Goal: Check status: Check status

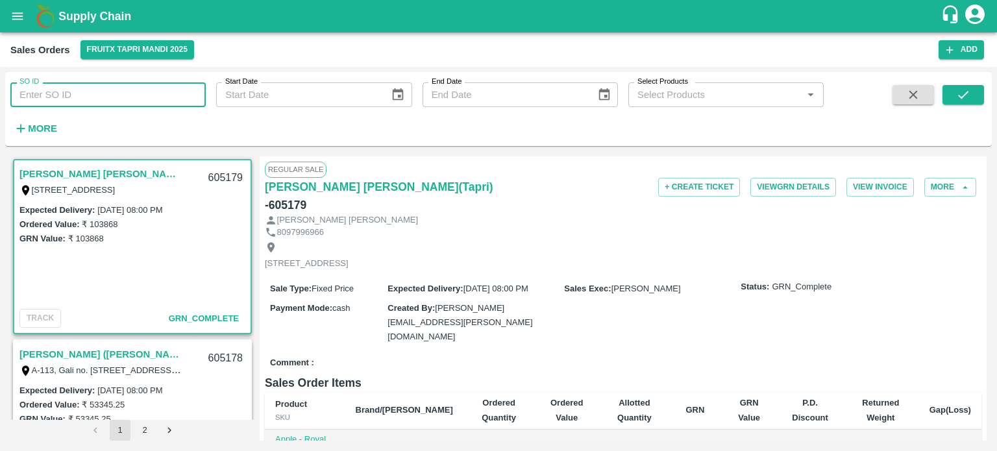
click at [143, 94] on input "SO ID" at bounding box center [107, 94] width 195 height 25
type input "605111"
click at [974, 95] on button "submit" at bounding box center [964, 94] width 42 height 19
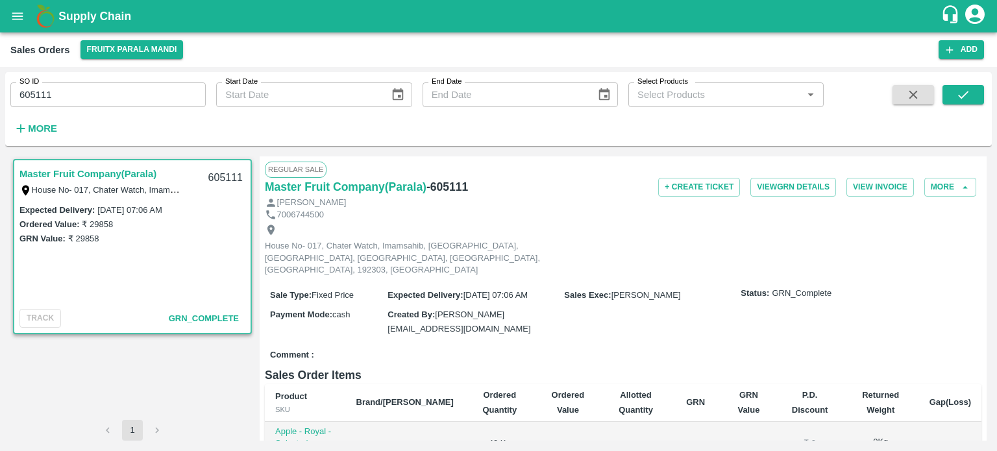
click at [177, 75] on div "SO ID 605111 SO ID" at bounding box center [103, 89] width 206 height 35
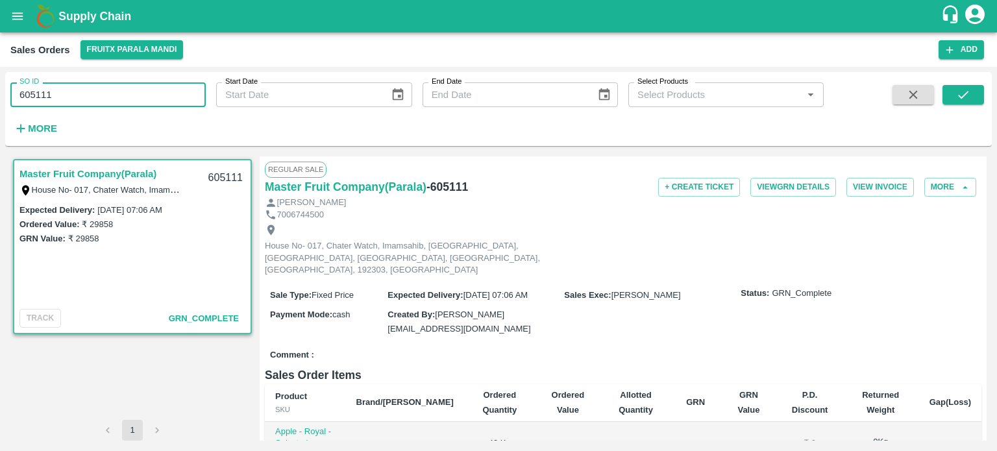
drag, startPoint x: 40, startPoint y: 95, endPoint x: 153, endPoint y: 87, distance: 112.6
click at [153, 87] on input "605111" at bounding box center [107, 94] width 195 height 25
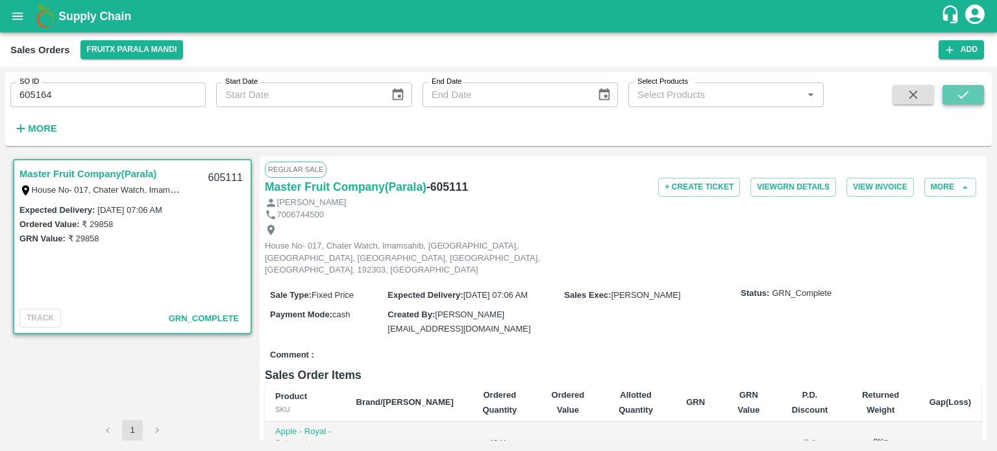
click at [952, 97] on button "submit" at bounding box center [964, 94] width 42 height 19
click at [955, 98] on button "submit" at bounding box center [964, 94] width 42 height 19
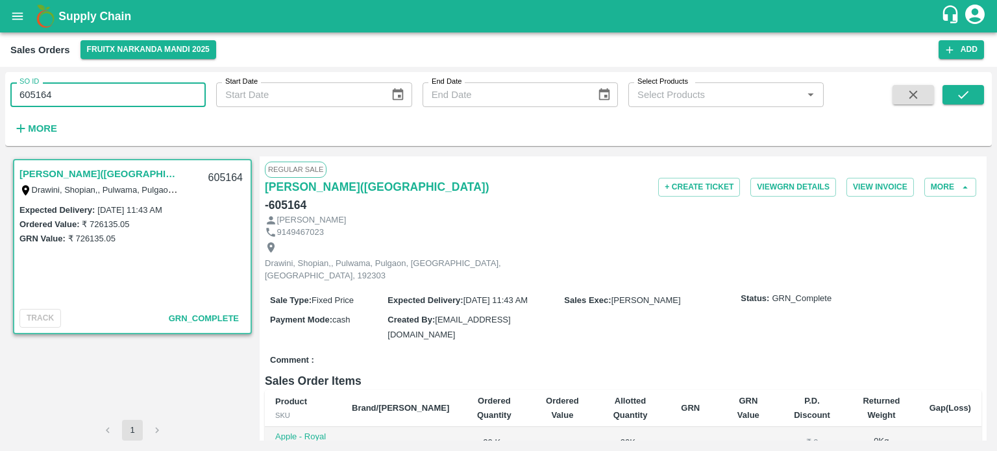
click at [158, 103] on input "605164" at bounding box center [107, 94] width 195 height 25
drag, startPoint x: 28, startPoint y: 98, endPoint x: 129, endPoint y: 93, distance: 101.4
click at [127, 95] on input "605164" at bounding box center [107, 94] width 195 height 25
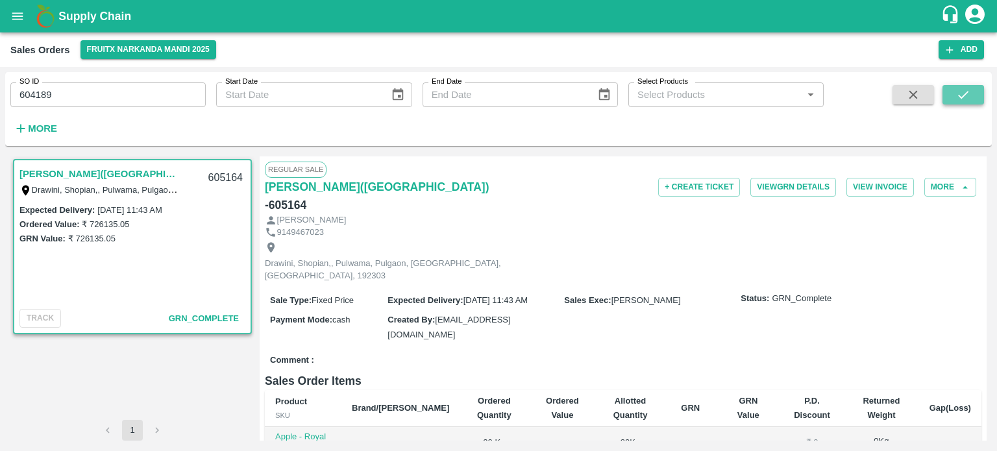
click at [972, 98] on button "submit" at bounding box center [964, 94] width 42 height 19
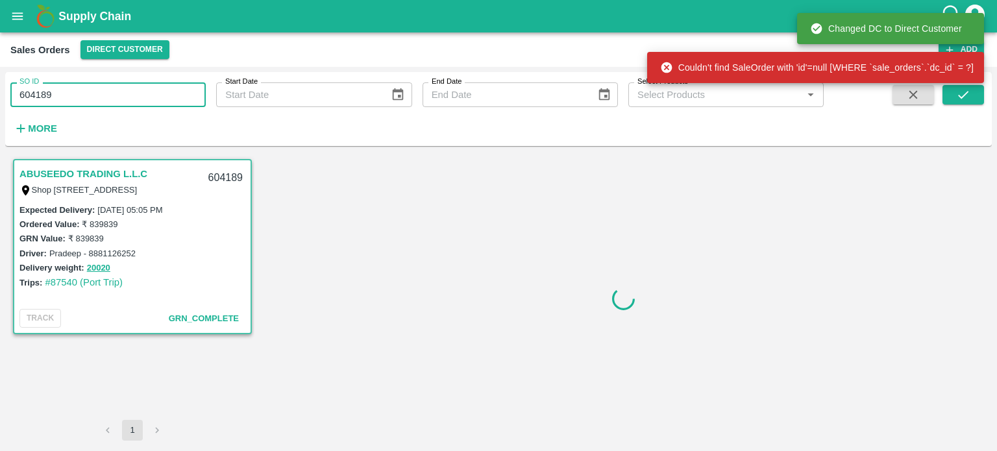
drag, startPoint x: 105, startPoint y: 101, endPoint x: 14, endPoint y: 105, distance: 91.6
click at [14, 105] on input "604189" at bounding box center [107, 94] width 195 height 25
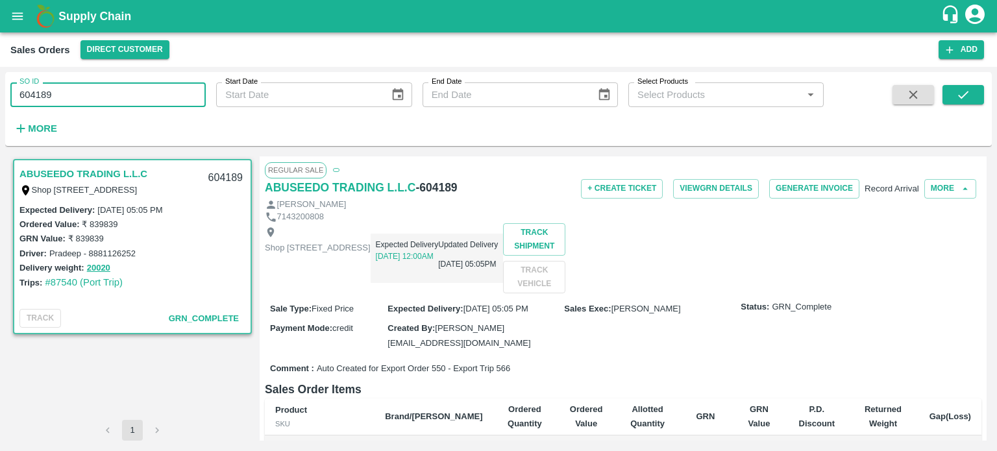
click at [36, 105] on input "604189" at bounding box center [107, 94] width 195 height 25
click at [33, 96] on input "604189" at bounding box center [107, 94] width 195 height 25
click at [31, 92] on input "604189" at bounding box center [107, 94] width 195 height 25
drag, startPoint x: 32, startPoint y: 93, endPoint x: 177, endPoint y: 101, distance: 144.3
click at [177, 101] on input "604189" at bounding box center [107, 94] width 195 height 25
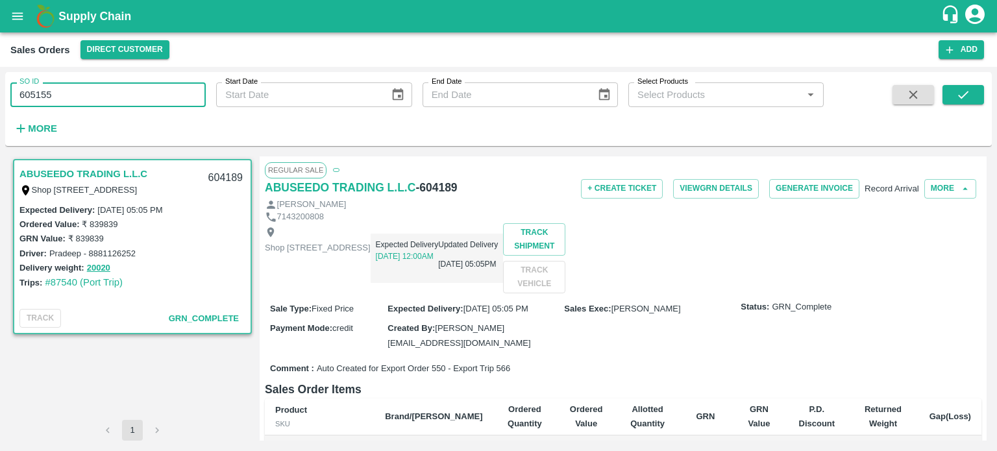
drag, startPoint x: 174, startPoint y: 96, endPoint x: 10, endPoint y: 99, distance: 163.6
click at [10, 99] on input "605155" at bounding box center [107, 94] width 195 height 25
click at [973, 98] on button "submit" at bounding box center [964, 94] width 42 height 19
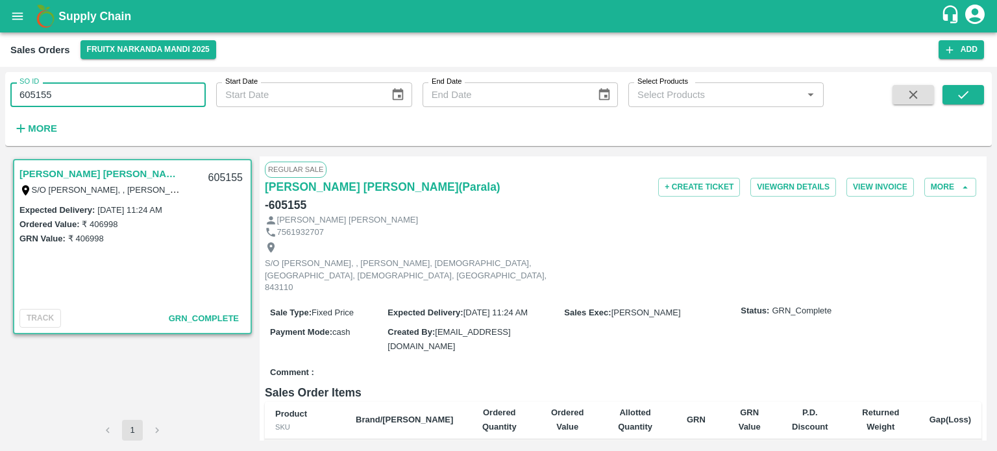
click at [138, 102] on input "605155" at bounding box center [107, 94] width 195 height 25
click at [137, 97] on input "605155" at bounding box center [107, 94] width 195 height 25
click at [105, 98] on input "605151" at bounding box center [107, 94] width 195 height 25
click at [957, 98] on icon "submit" at bounding box center [963, 95] width 14 height 14
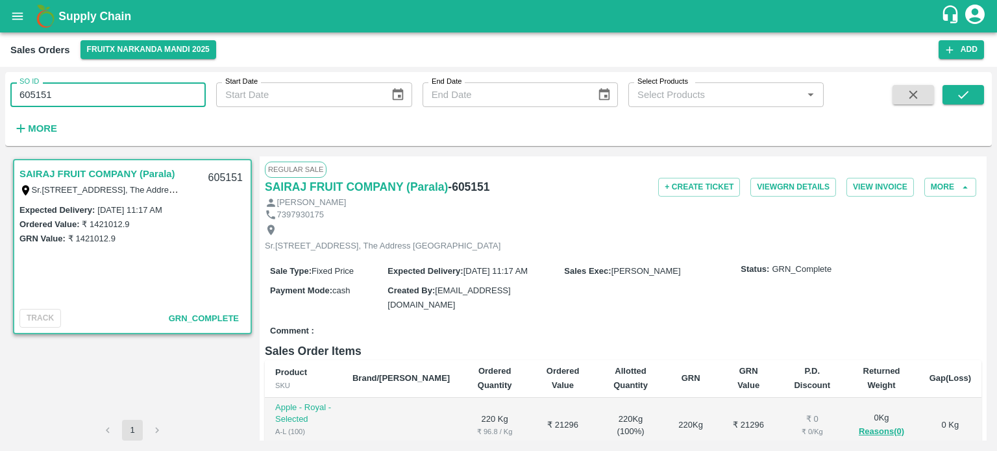
drag, startPoint x: 45, startPoint y: 90, endPoint x: 153, endPoint y: 101, distance: 108.3
click at [153, 104] on input "605151" at bounding box center [107, 94] width 195 height 25
click at [149, 98] on input "605156" at bounding box center [107, 94] width 195 height 25
drag, startPoint x: 48, startPoint y: 90, endPoint x: 177, endPoint y: 114, distance: 131.3
click at [177, 116] on div "SO ID 605156 SO ID Start Date Start Date End Date End Date Select Products Sele…" at bounding box center [412, 106] width 824 height 68
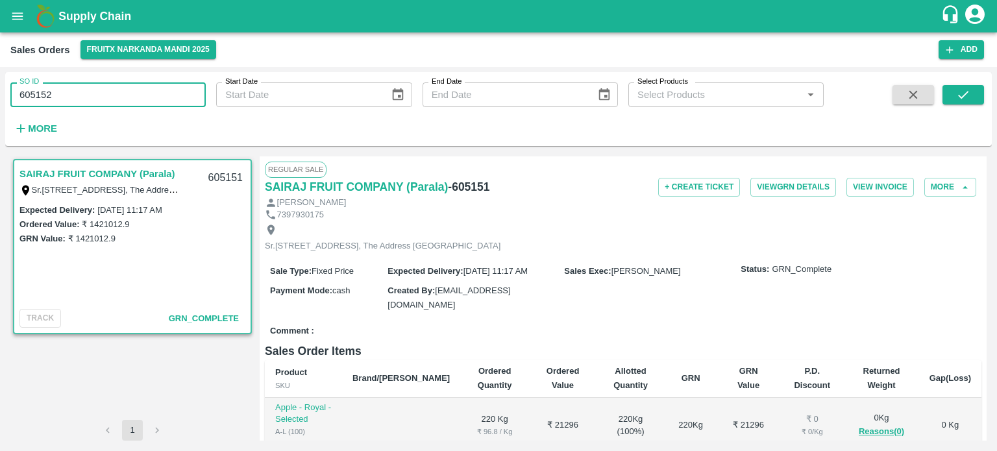
click at [177, 104] on input "605152" at bounding box center [107, 94] width 195 height 25
drag, startPoint x: 45, startPoint y: 90, endPoint x: 120, endPoint y: 90, distance: 75.3
click at [116, 92] on input "605152" at bounding box center [107, 94] width 195 height 25
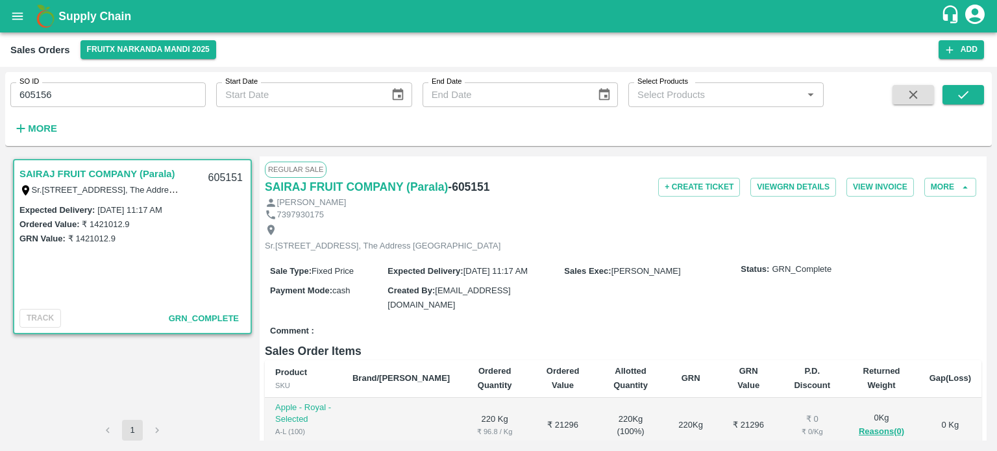
click at [956, 106] on span at bounding box center [964, 111] width 42 height 53
click at [960, 91] on icon "submit" at bounding box center [963, 95] width 14 height 14
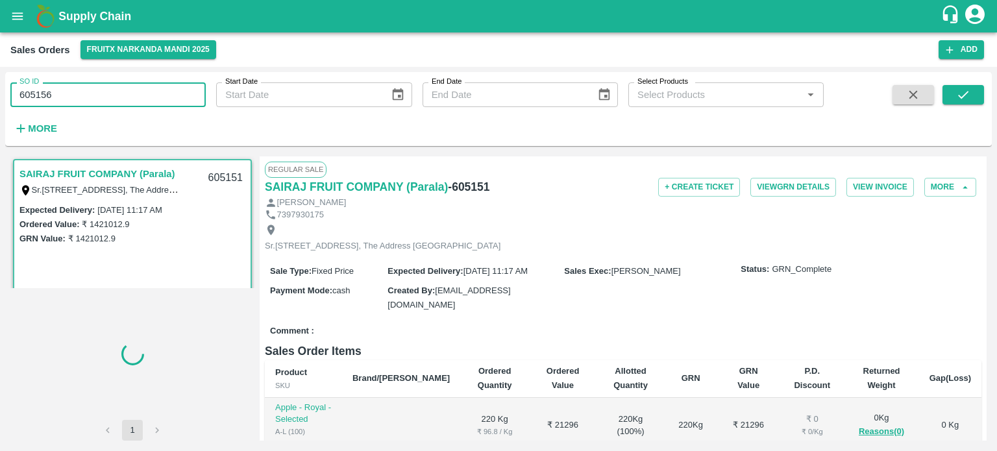
drag, startPoint x: 108, startPoint y: 99, endPoint x: 0, endPoint y: 103, distance: 108.5
click at [0, 103] on div "SO ID 605156 SO ID Start Date Start Date End Date End Date Select Products Sele…" at bounding box center [498, 259] width 997 height 384
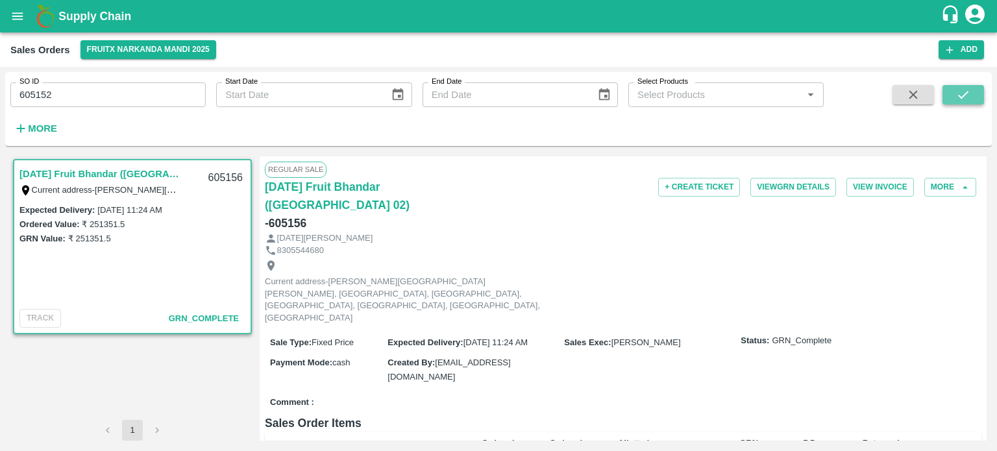
click at [954, 101] on button "submit" at bounding box center [964, 94] width 42 height 19
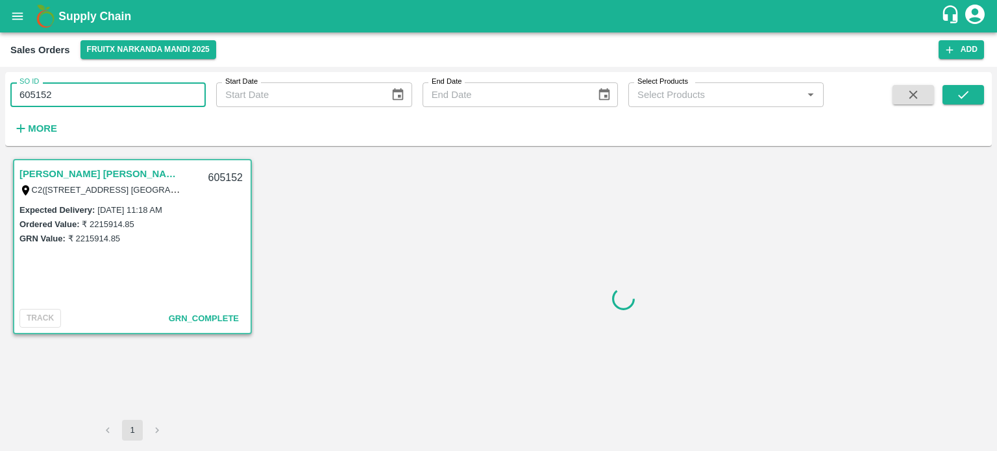
drag, startPoint x: 47, startPoint y: 97, endPoint x: 130, endPoint y: 101, distance: 83.2
click at [130, 101] on input "605152" at bounding box center [107, 94] width 195 height 25
click at [123, 94] on input "605153" at bounding box center [107, 94] width 195 height 25
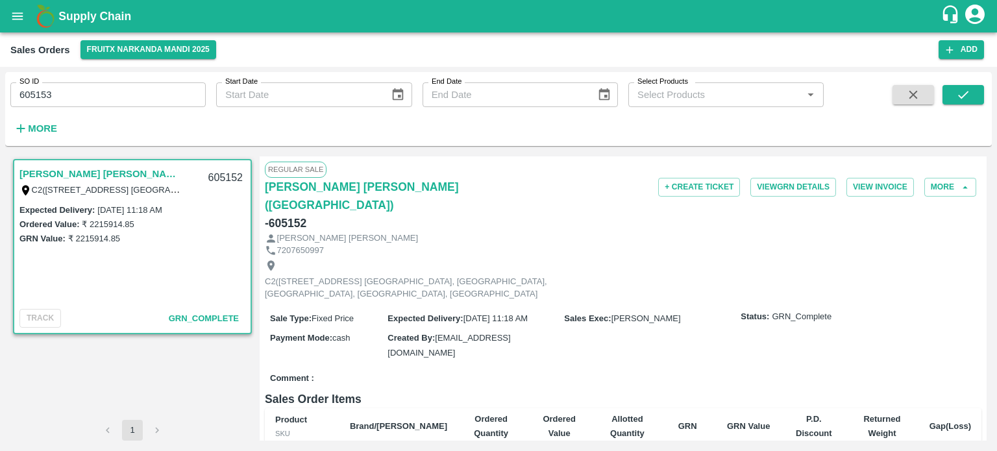
click at [972, 82] on div "SO ID 605153 SO ID Start Date Start Date End Date End Date Select Products Sele…" at bounding box center [498, 109] width 987 height 64
click at [972, 90] on button "submit" at bounding box center [964, 94] width 42 height 19
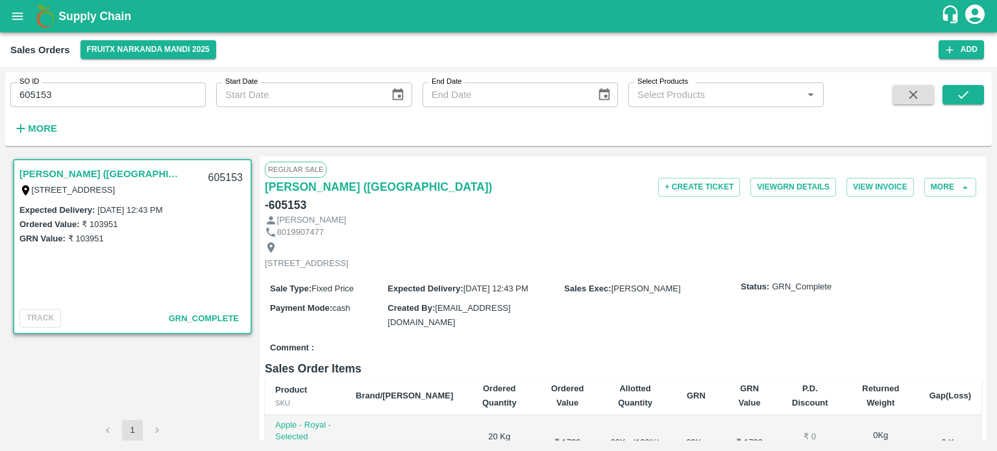
scroll to position [130, 0]
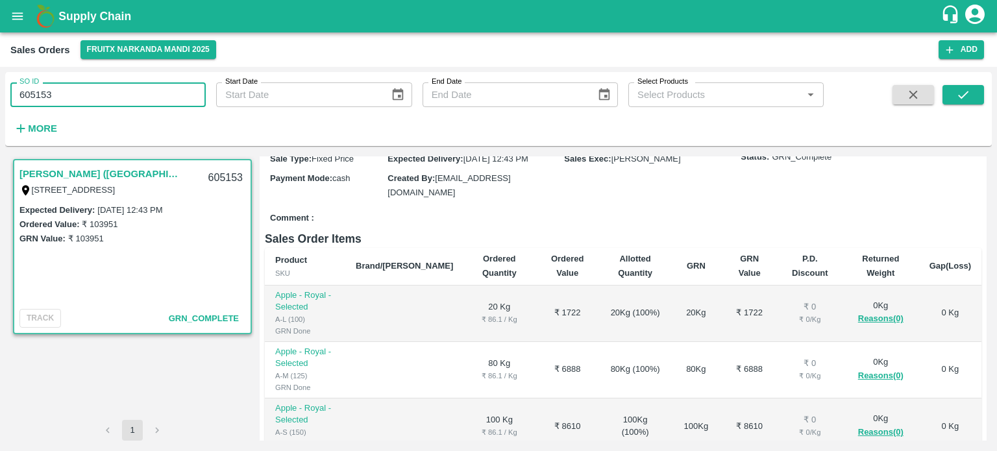
click at [92, 95] on input "605153" at bounding box center [107, 94] width 195 height 25
drag, startPoint x: 34, startPoint y: 93, endPoint x: 130, endPoint y: 92, distance: 95.4
click at [130, 95] on input "605153" at bounding box center [107, 94] width 195 height 25
click at [958, 97] on icon "submit" at bounding box center [963, 95] width 14 height 14
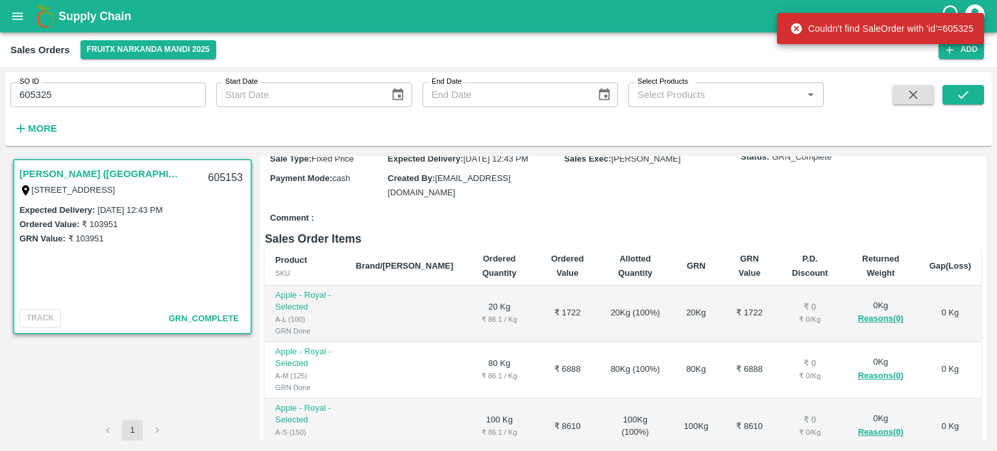
click at [37, 95] on input "605325" at bounding box center [107, 94] width 195 height 25
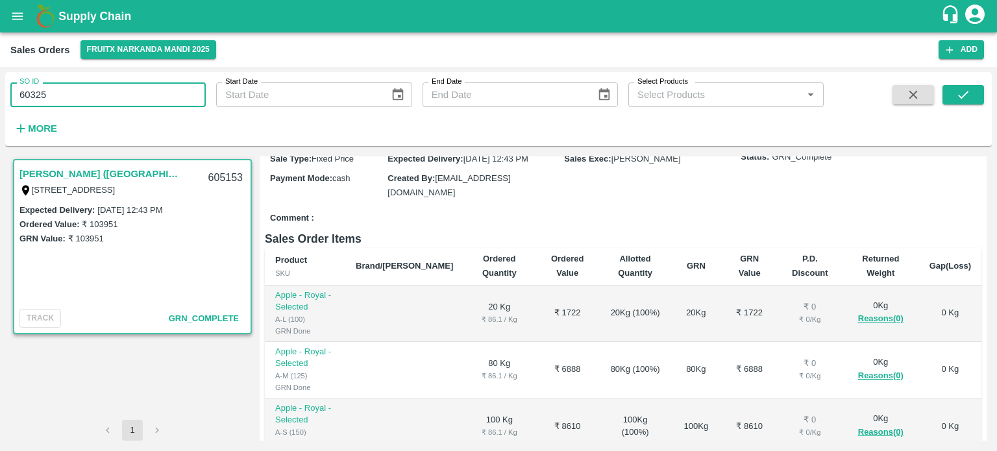
click at [32, 92] on input "60325" at bounding box center [107, 94] width 195 height 25
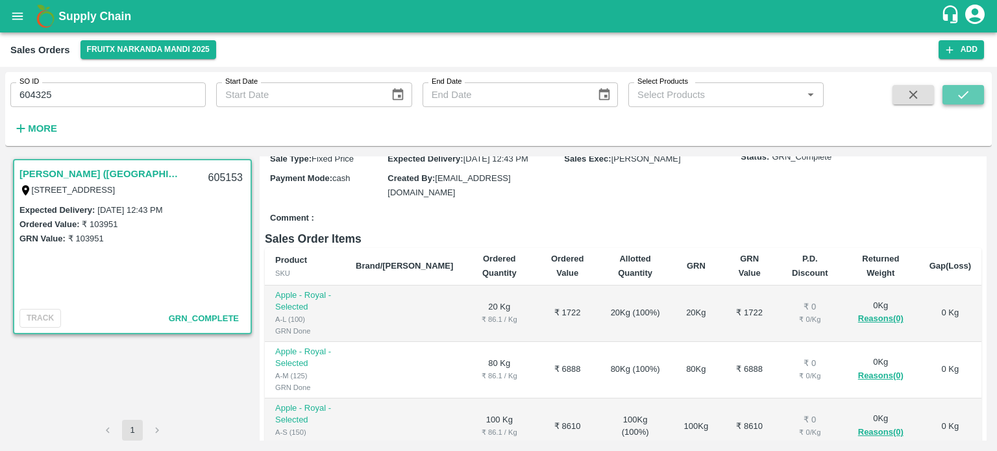
click at [961, 90] on icon "submit" at bounding box center [963, 95] width 14 height 14
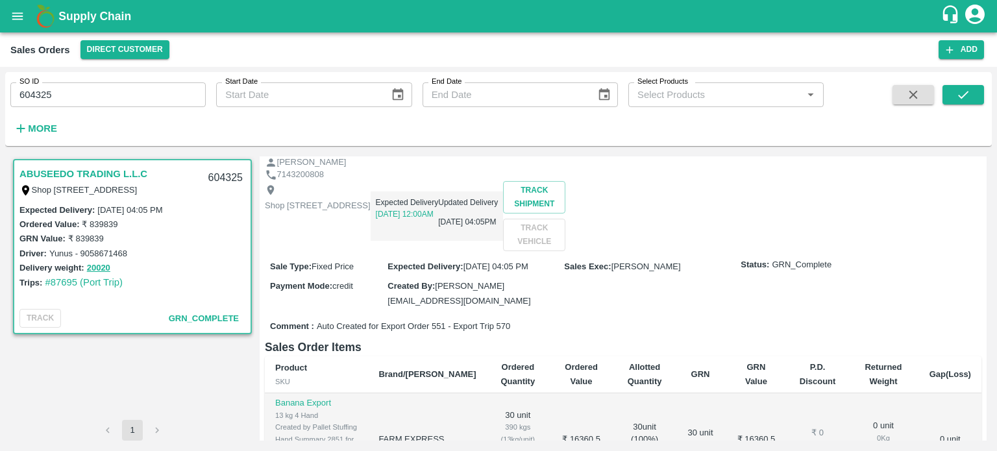
scroll to position [65, 0]
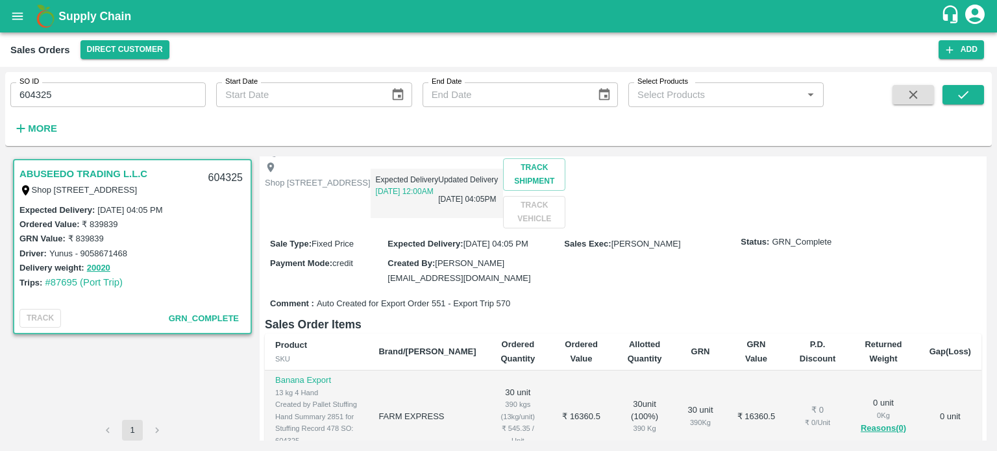
click at [105, 106] on input "604325" at bounding box center [107, 94] width 195 height 25
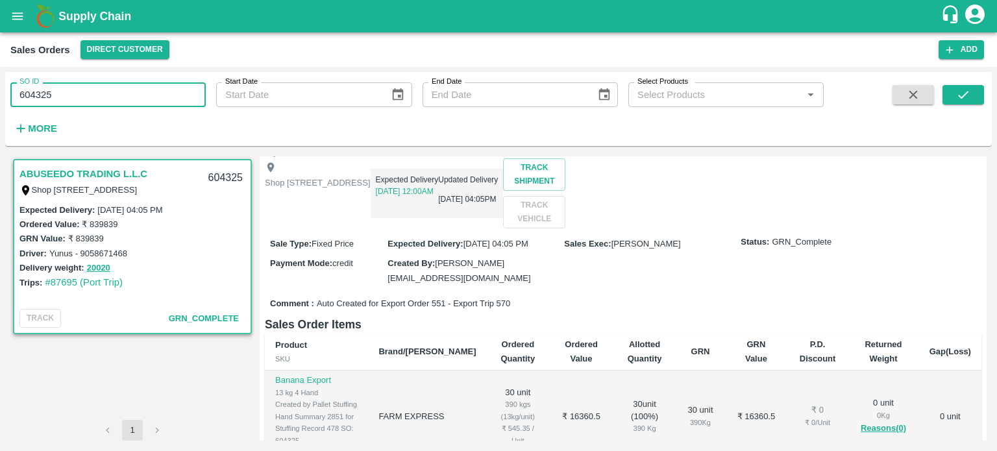
drag, startPoint x: 31, startPoint y: 90, endPoint x: 268, endPoint y: 93, distance: 237.6
click at [268, 93] on div "SO ID 604325 SO ID Start Date Start Date End Date End Date Select Products Sele…" at bounding box center [412, 106] width 824 height 68
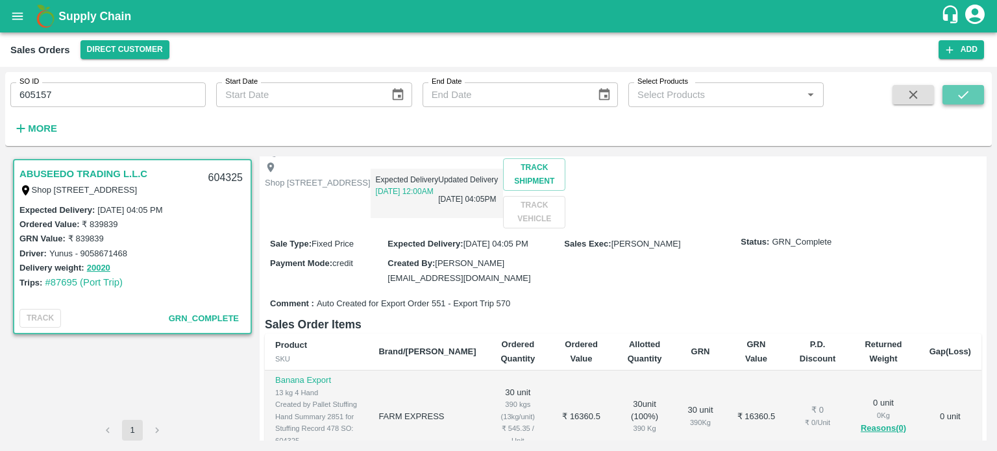
click at [969, 94] on icon "submit" at bounding box center [963, 95] width 14 height 14
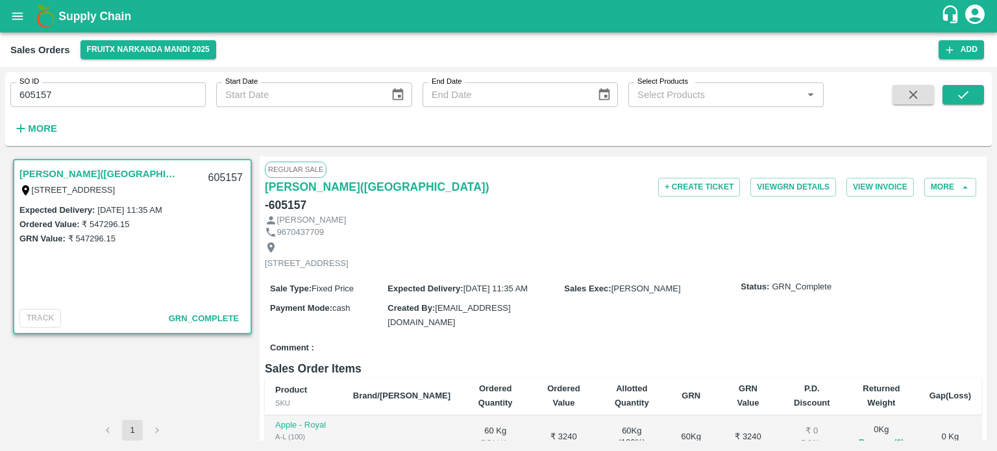
click at [154, 85] on input "605157" at bounding box center [107, 94] width 195 height 25
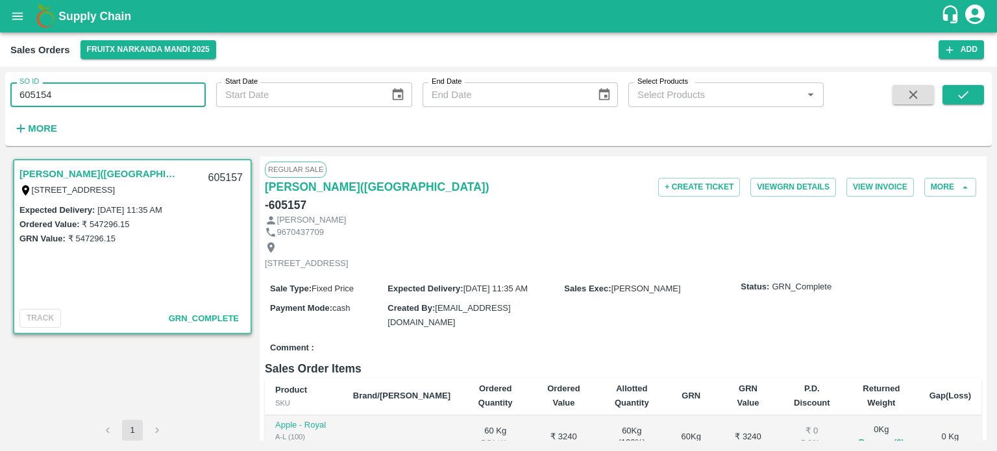
click at [154, 85] on input "605154" at bounding box center [107, 94] width 195 height 25
click at [956, 95] on button "submit" at bounding box center [964, 94] width 42 height 19
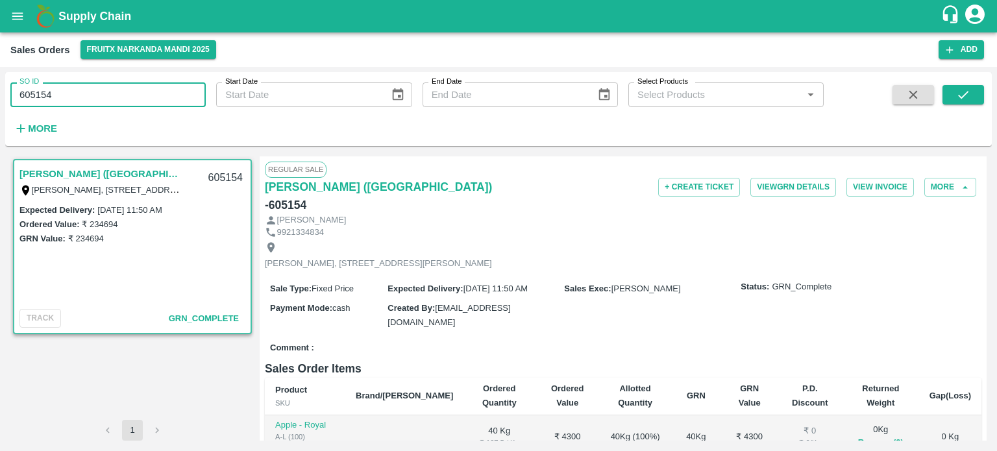
drag, startPoint x: 58, startPoint y: 99, endPoint x: 166, endPoint y: 109, distance: 108.2
click at [166, 109] on div "SO ID 605154 SO ID Start Date Start Date End Date End Date Select Products Sele…" at bounding box center [412, 106] width 824 height 68
click at [164, 95] on input "605161" at bounding box center [107, 94] width 195 height 25
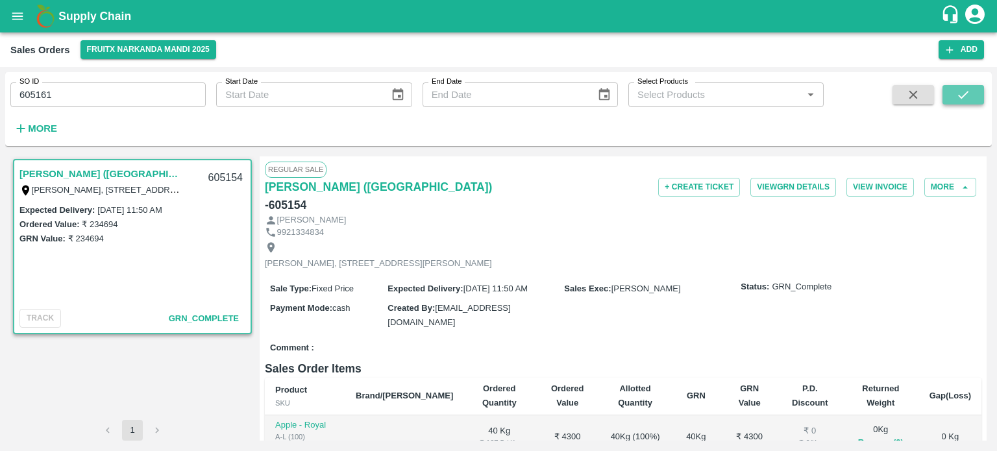
click at [974, 93] on button "submit" at bounding box center [964, 94] width 42 height 19
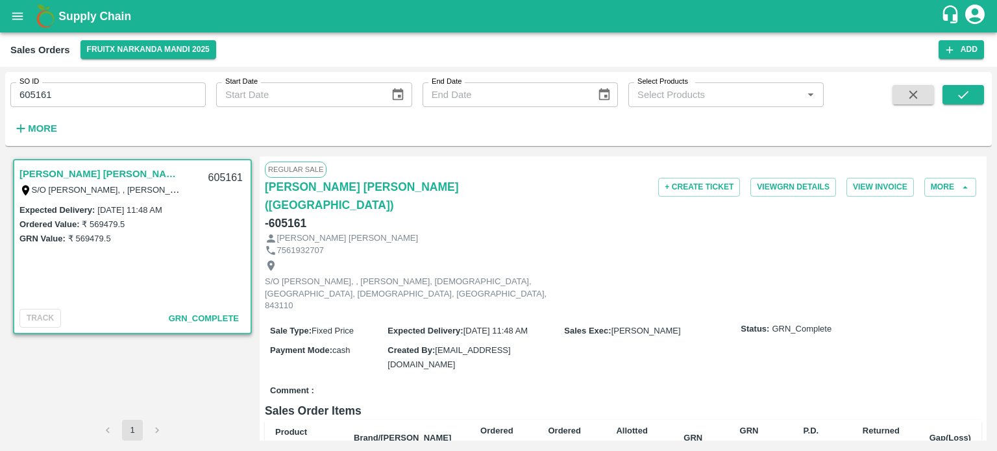
click at [119, 99] on input "605161" at bounding box center [107, 94] width 195 height 25
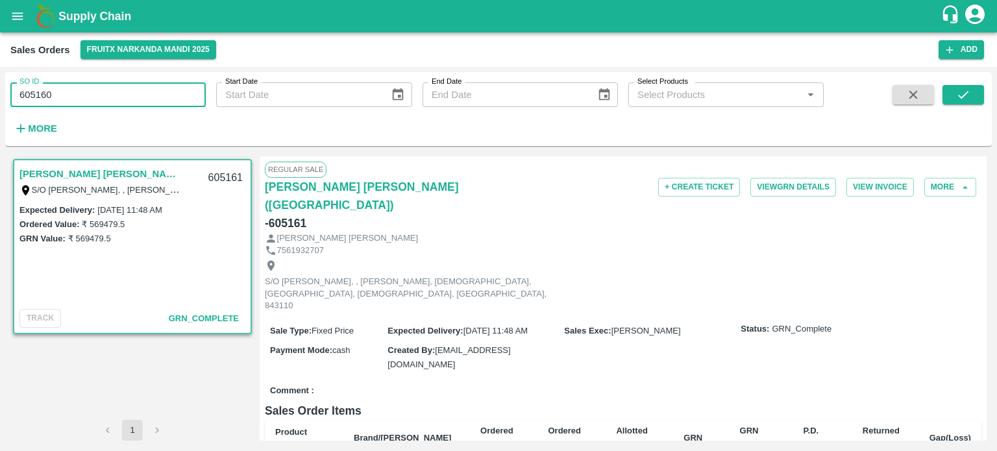
click at [119, 99] on input "605160" at bounding box center [107, 94] width 195 height 25
click at [952, 94] on button "submit" at bounding box center [964, 94] width 42 height 19
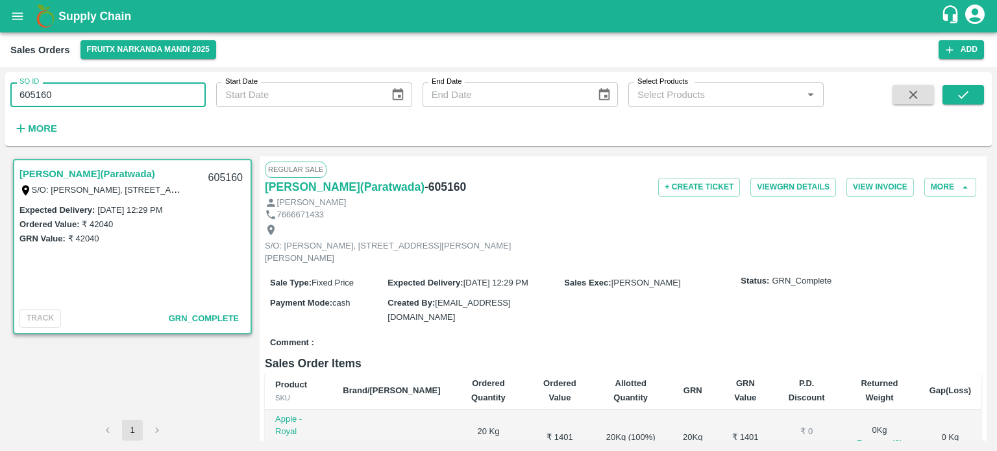
drag, startPoint x: 42, startPoint y: 90, endPoint x: 125, endPoint y: 99, distance: 84.2
click at [125, 99] on input "605160" at bounding box center [107, 94] width 195 height 25
click at [127, 98] on input "605158" at bounding box center [107, 94] width 195 height 25
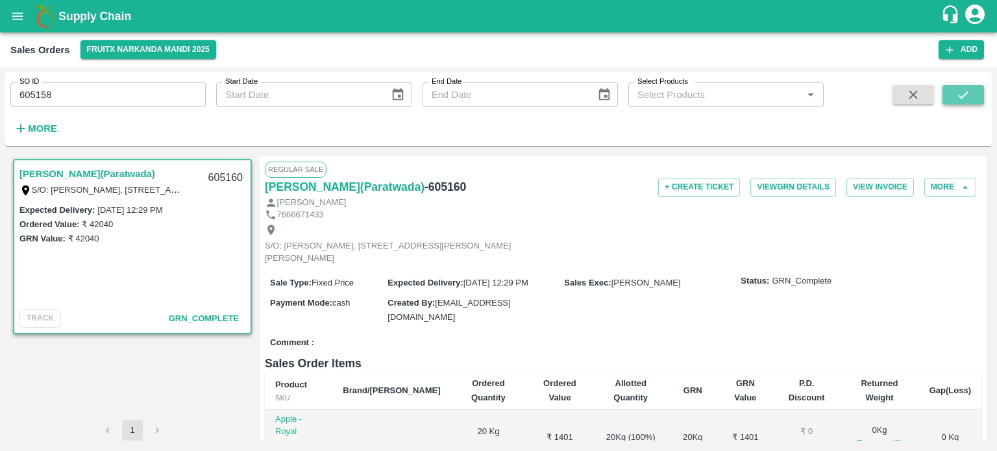
click at [955, 95] on button "submit" at bounding box center [964, 94] width 42 height 19
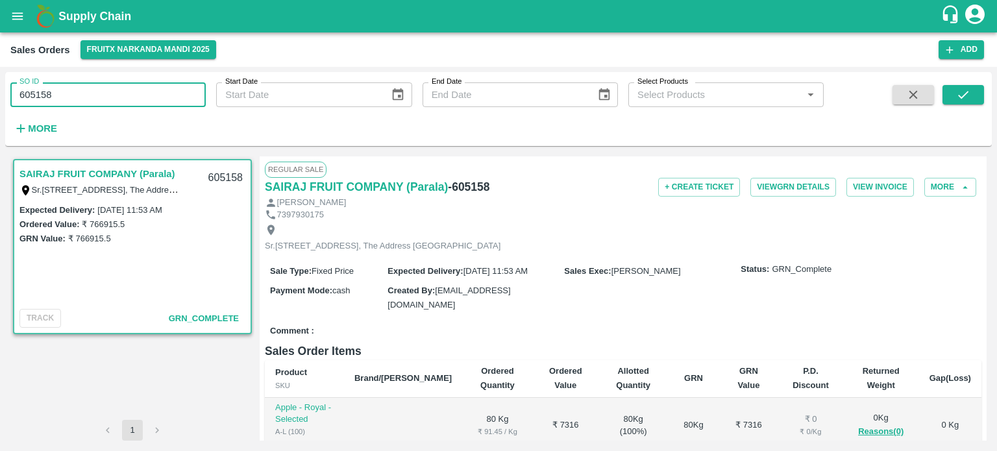
drag, startPoint x: 40, startPoint y: 95, endPoint x: 117, endPoint y: 106, distance: 78.0
click at [116, 106] on input "605158" at bounding box center [107, 94] width 195 height 25
click at [116, 103] on input "605145" at bounding box center [107, 94] width 195 height 25
click at [985, 95] on div "SO ID 605145 SO ID Start Date Start Date End Date End Date Select Products Sele…" at bounding box center [498, 109] width 987 height 64
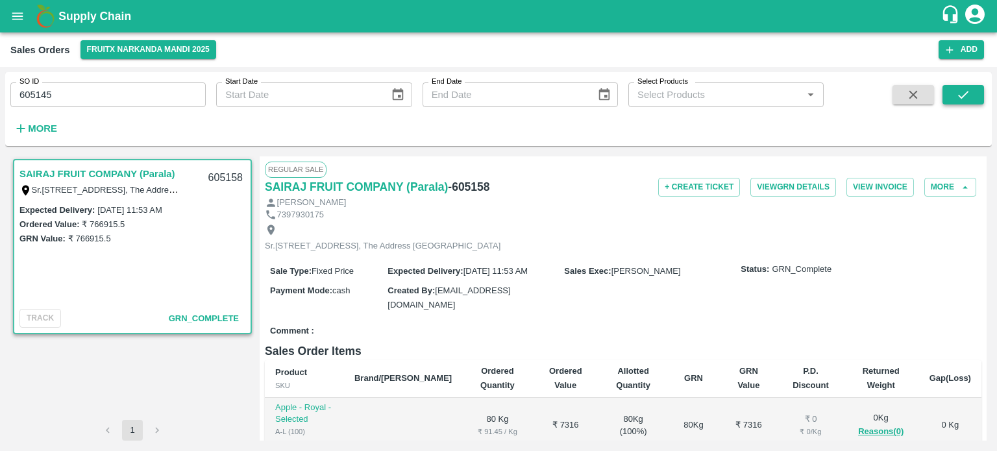
click at [982, 98] on button "submit" at bounding box center [964, 94] width 42 height 19
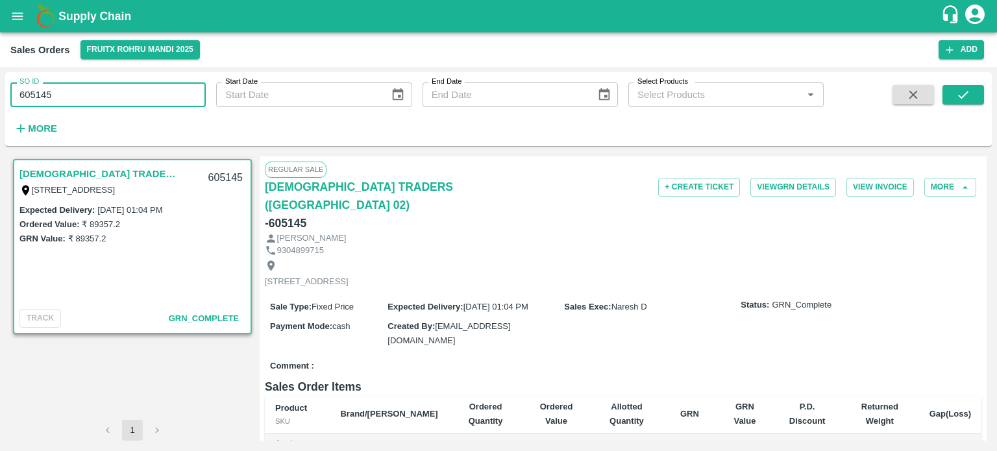
drag, startPoint x: 156, startPoint y: 108, endPoint x: 159, endPoint y: 97, distance: 10.9
click at [158, 106] on input "605145" at bounding box center [107, 94] width 195 height 25
click at [159, 97] on input "605144" at bounding box center [107, 94] width 195 height 25
click at [968, 97] on icon "submit" at bounding box center [963, 95] width 14 height 14
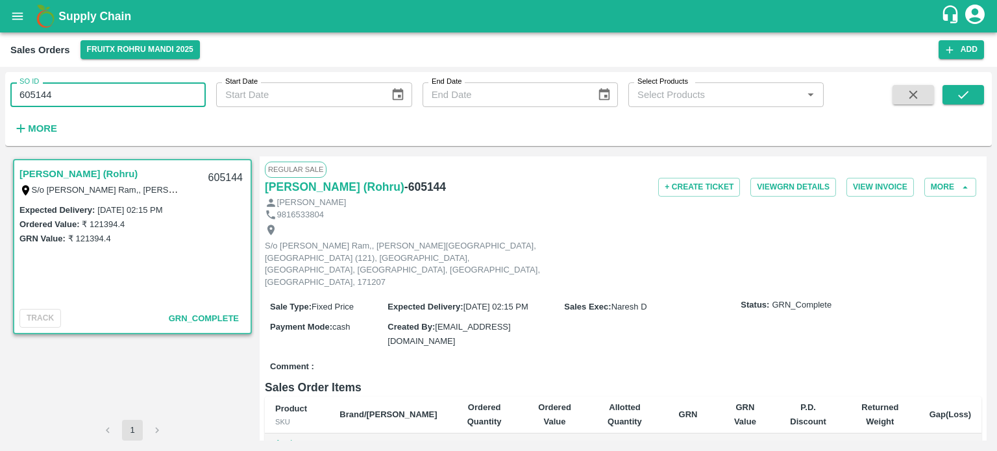
drag, startPoint x: 42, startPoint y: 93, endPoint x: 133, endPoint y: 101, distance: 91.2
click at [133, 101] on input "605144" at bounding box center [107, 94] width 195 height 25
click at [136, 101] on input "605162" at bounding box center [107, 94] width 195 height 25
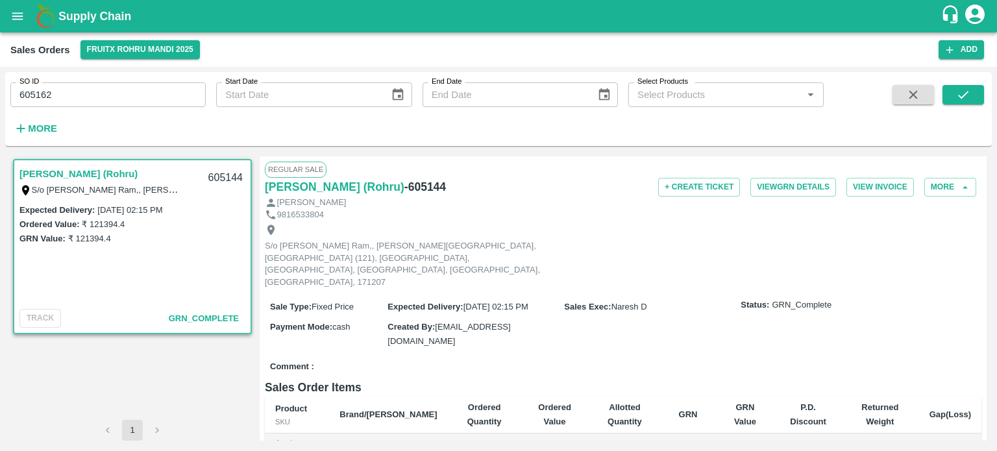
click at [964, 106] on span at bounding box center [964, 111] width 42 height 53
click at [965, 99] on icon "submit" at bounding box center [963, 95] width 14 height 14
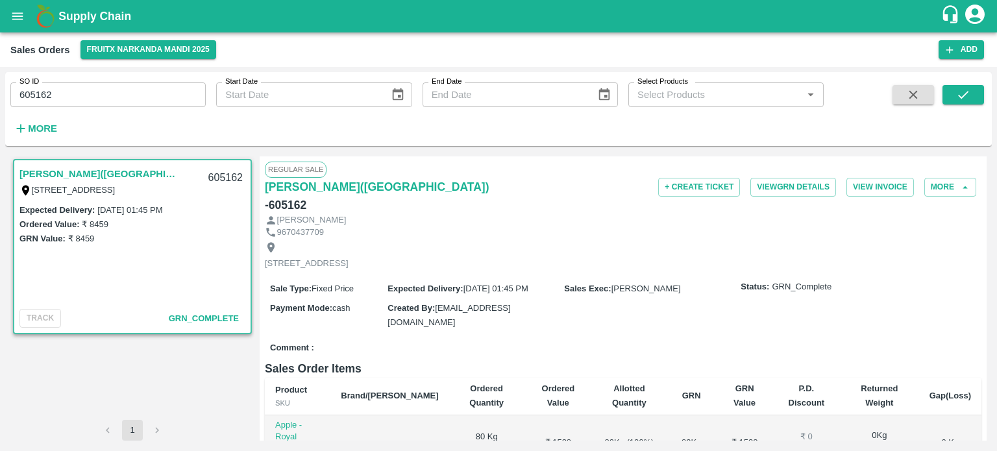
drag, startPoint x: 41, startPoint y: 85, endPoint x: 182, endPoint y: 77, distance: 141.8
click at [182, 77] on div "SO ID 605162 SO ID" at bounding box center [103, 89] width 206 height 35
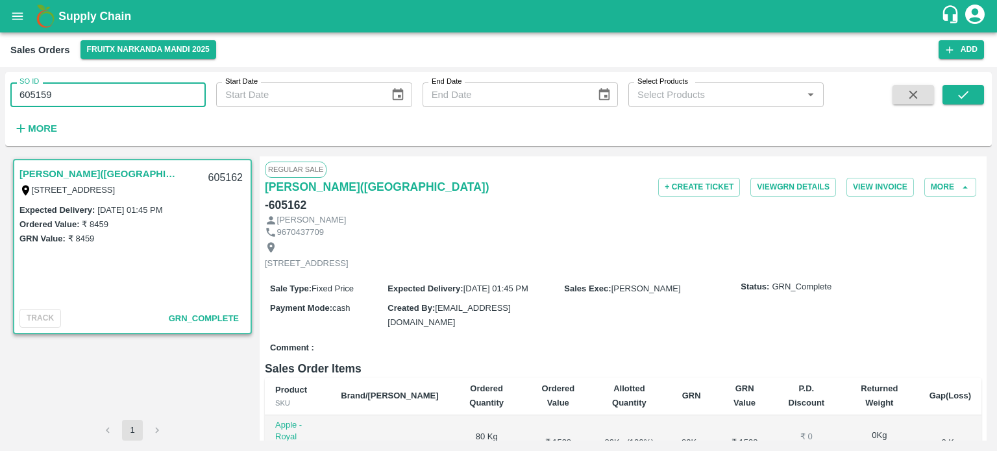
click at [154, 93] on input "605159" at bounding box center [107, 94] width 195 height 25
click at [963, 96] on icon "submit" at bounding box center [963, 95] width 10 height 8
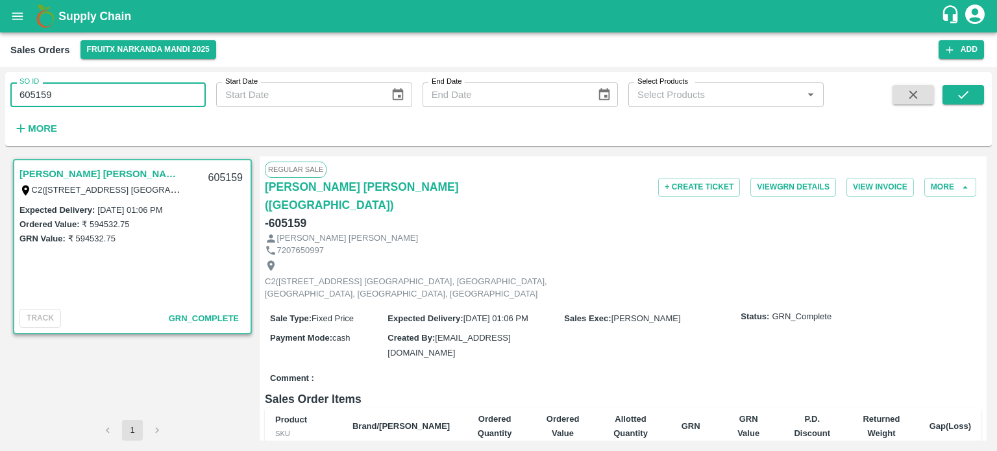
drag, startPoint x: 41, startPoint y: 95, endPoint x: 136, endPoint y: 113, distance: 96.5
click at [136, 113] on div "SO ID 605159 SO ID Start Date Start Date End Date End Date Select Products Sele…" at bounding box center [412, 106] width 824 height 68
click at [138, 93] on input "605163" at bounding box center [107, 94] width 195 height 25
click at [69, 94] on input "605163" at bounding box center [107, 94] width 195 height 25
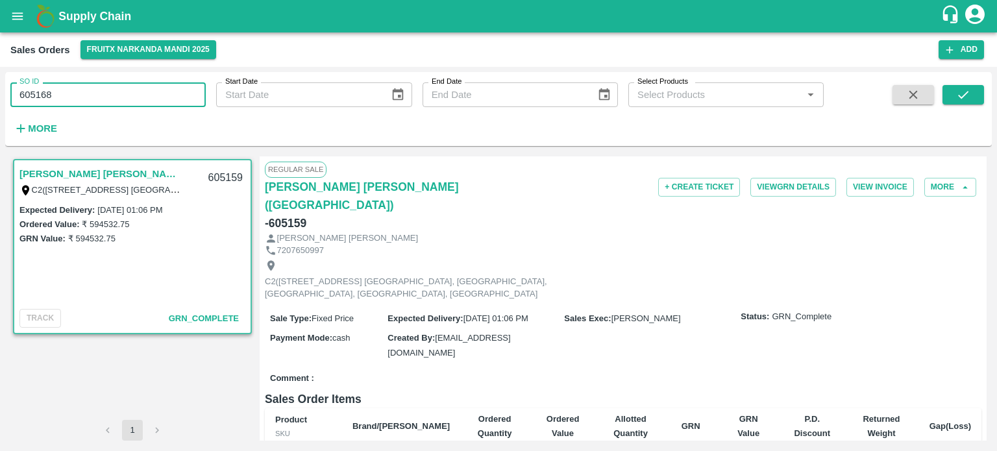
click at [69, 90] on input "605168" at bounding box center [107, 94] width 195 height 25
click at [127, 97] on input "605163" at bounding box center [107, 94] width 195 height 25
click at [948, 95] on button "submit" at bounding box center [964, 94] width 42 height 19
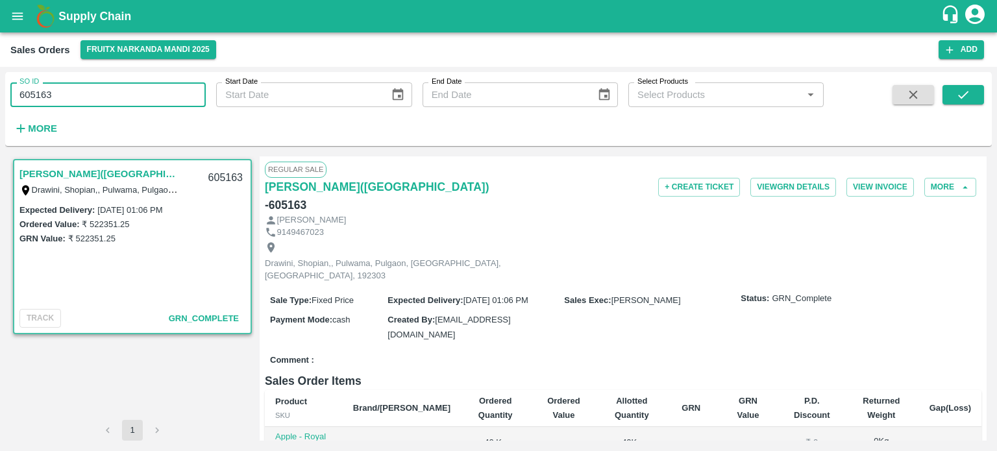
click at [103, 92] on input "605163" at bounding box center [107, 94] width 195 height 25
click at [103, 92] on input "605168" at bounding box center [107, 94] width 195 height 25
click at [968, 98] on icon "submit" at bounding box center [963, 95] width 14 height 14
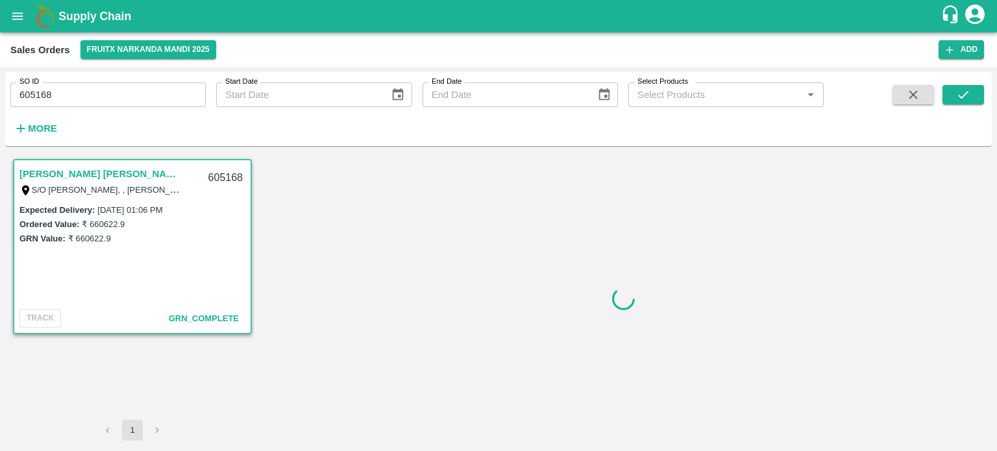
drag, startPoint x: 40, startPoint y: 95, endPoint x: 159, endPoint y: 105, distance: 119.1
click at [159, 105] on input "605168" at bounding box center [107, 94] width 195 height 25
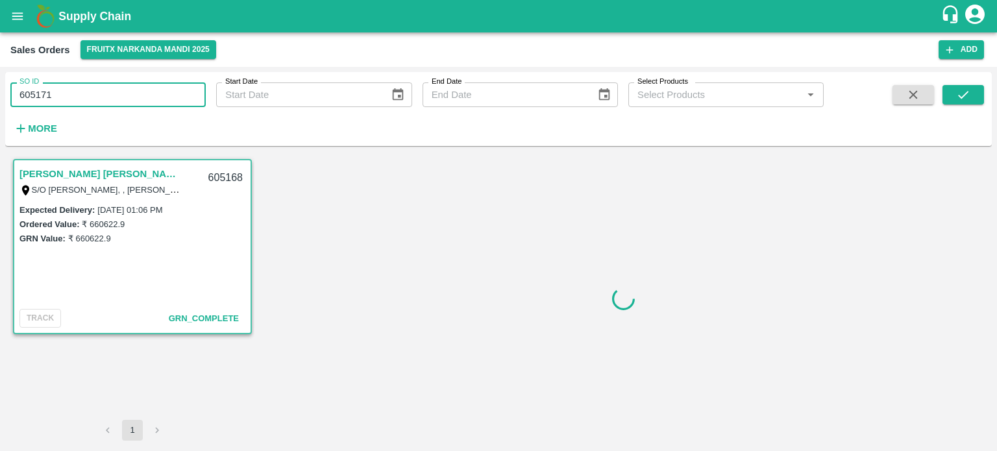
click at [161, 99] on input "605171" at bounding box center [107, 94] width 195 height 25
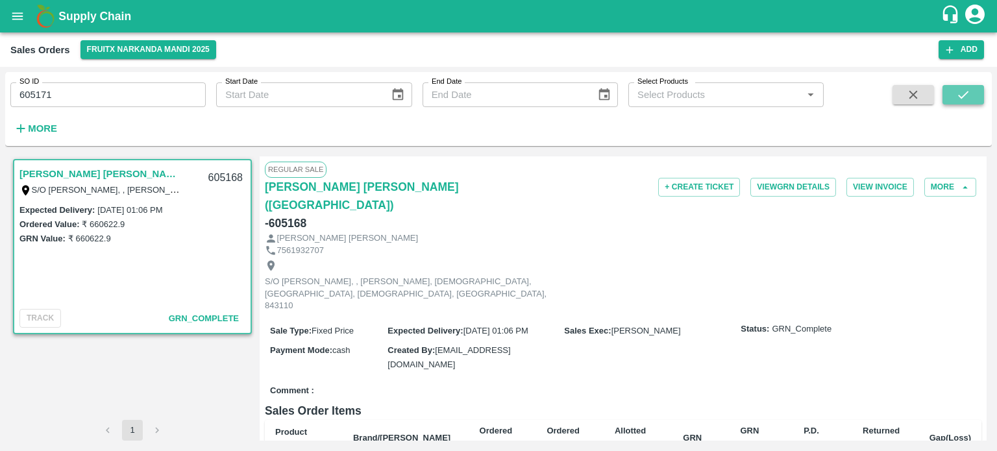
click at [974, 98] on button "submit" at bounding box center [964, 94] width 42 height 19
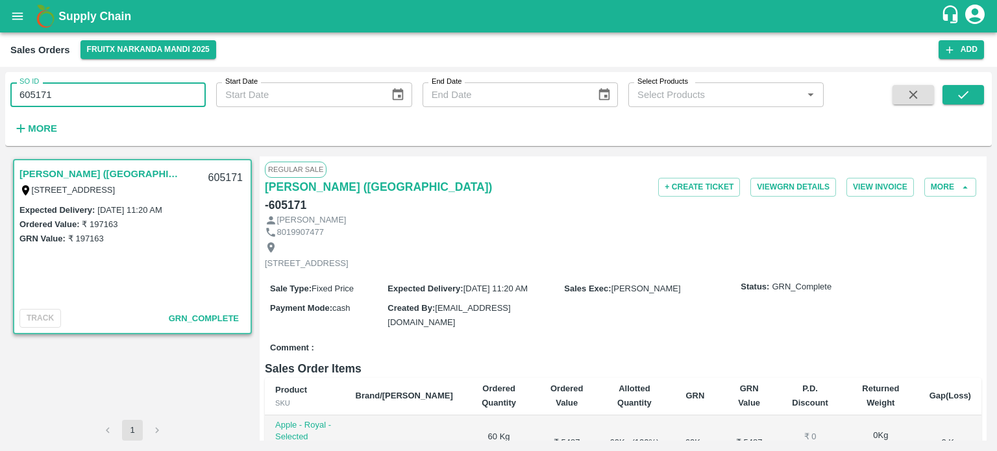
drag, startPoint x: 40, startPoint y: 91, endPoint x: 207, endPoint y: 75, distance: 167.6
click at [207, 80] on div "SO ID 605171 SO ID Start Date Start Date End Date End Date Select Products Sele…" at bounding box center [412, 106] width 824 height 68
click at [156, 101] on input "605147" at bounding box center [107, 94] width 195 height 25
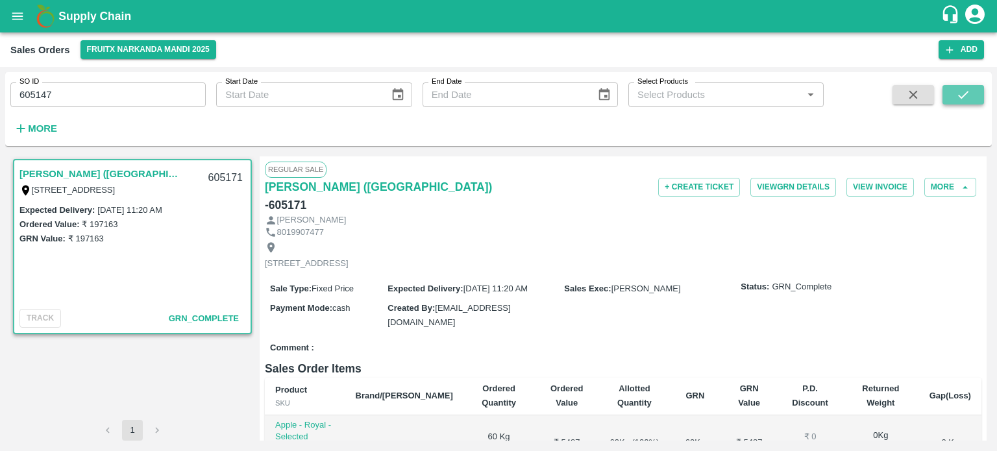
click at [957, 94] on icon "submit" at bounding box center [963, 95] width 14 height 14
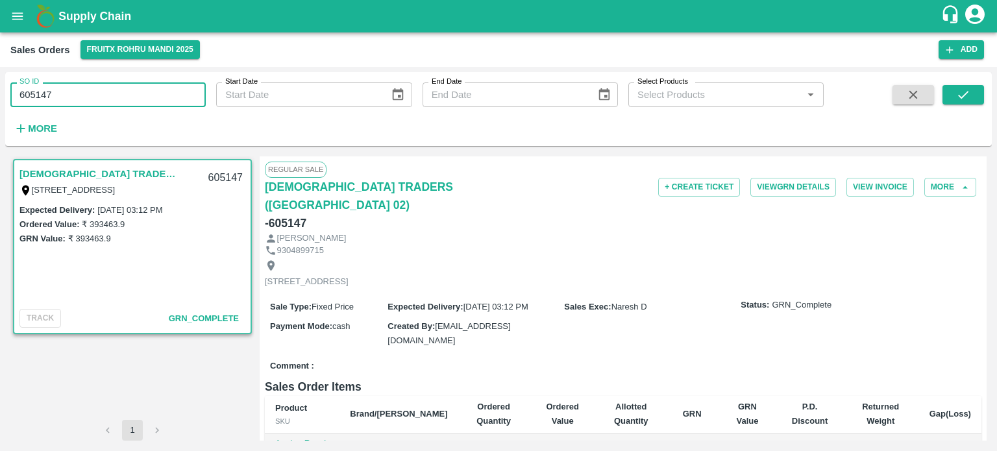
drag, startPoint x: 43, startPoint y: 94, endPoint x: 190, endPoint y: 102, distance: 147.6
click at [190, 102] on input "605147" at bounding box center [107, 94] width 195 height 25
click at [183, 93] on input "605167" at bounding box center [107, 94] width 195 height 25
click at [957, 98] on icon "submit" at bounding box center [963, 95] width 14 height 14
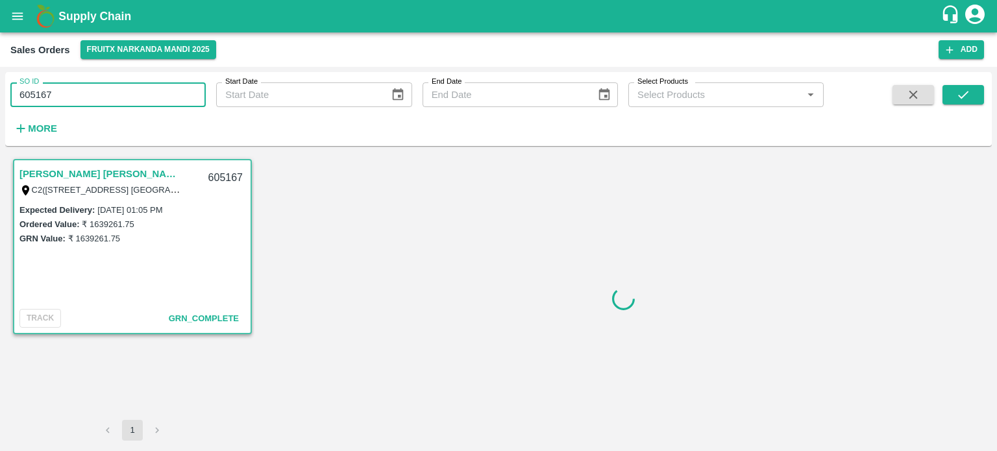
click at [92, 86] on input "605167" at bounding box center [107, 94] width 195 height 25
drag, startPoint x: 42, startPoint y: 96, endPoint x: 283, endPoint y: 88, distance: 241.0
click at [283, 88] on div "SO ID 605167 SO ID Start Date Start Date End Date End Date Select Products Sele…" at bounding box center [412, 106] width 824 height 68
click at [122, 88] on input "605148" at bounding box center [107, 94] width 195 height 25
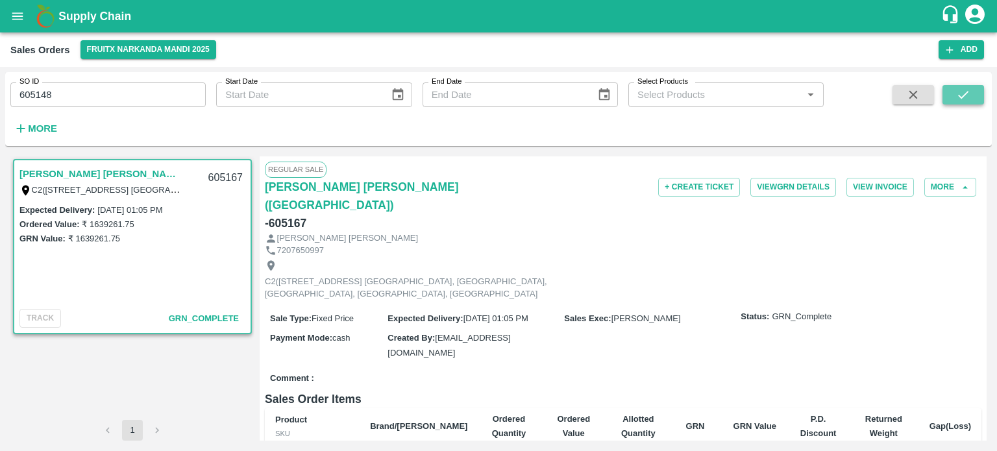
click at [971, 99] on button "submit" at bounding box center [964, 94] width 42 height 19
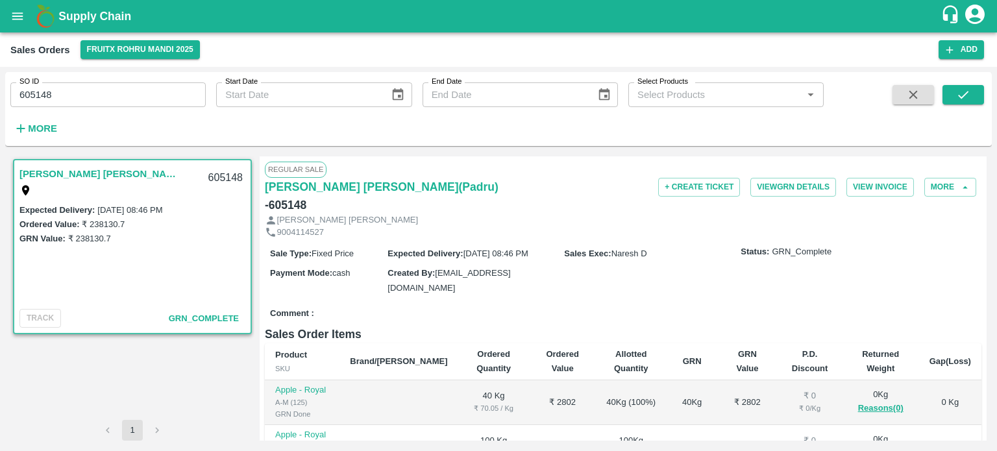
click at [37, 82] on label "SO ID" at bounding box center [28, 82] width 19 height 10
click at [37, 82] on input "605148" at bounding box center [107, 94] width 195 height 25
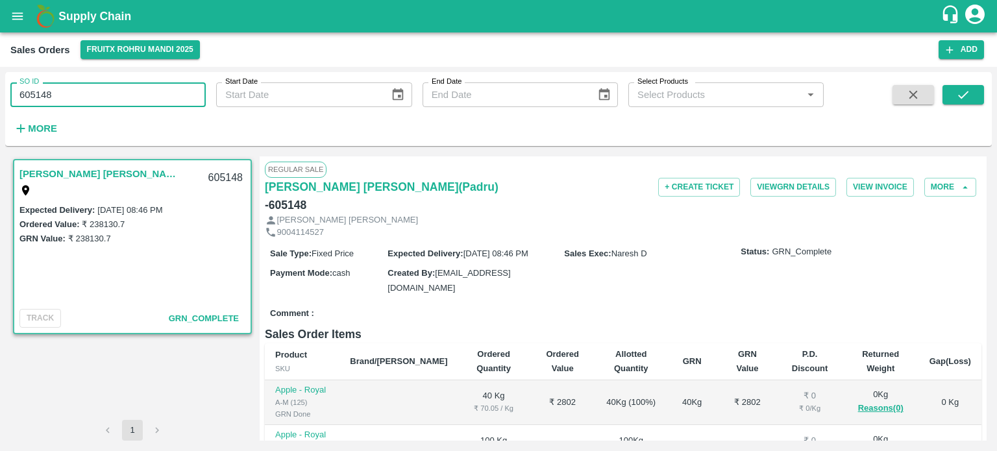
drag, startPoint x: 39, startPoint y: 92, endPoint x: 148, endPoint y: 93, distance: 109.1
click at [148, 93] on input "605148" at bounding box center [107, 94] width 195 height 25
click at [149, 88] on input "605165" at bounding box center [107, 94] width 195 height 25
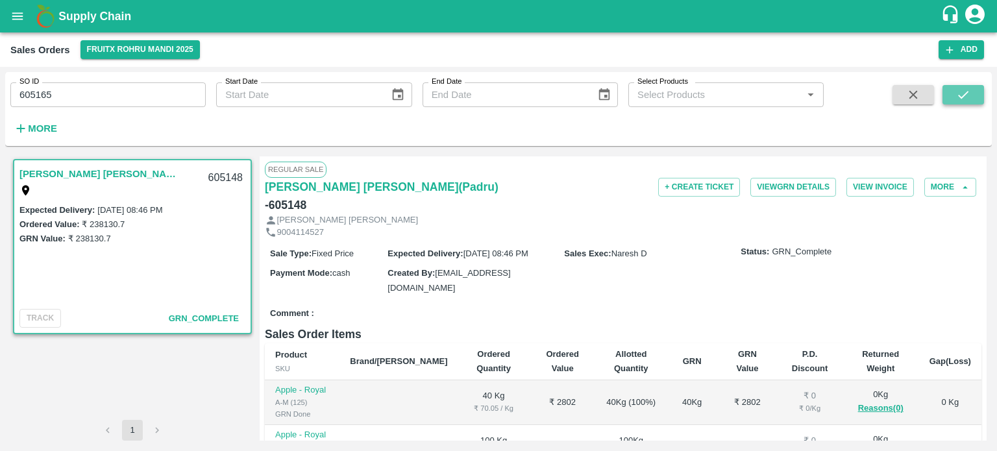
click at [958, 97] on icon "submit" at bounding box center [963, 95] width 14 height 14
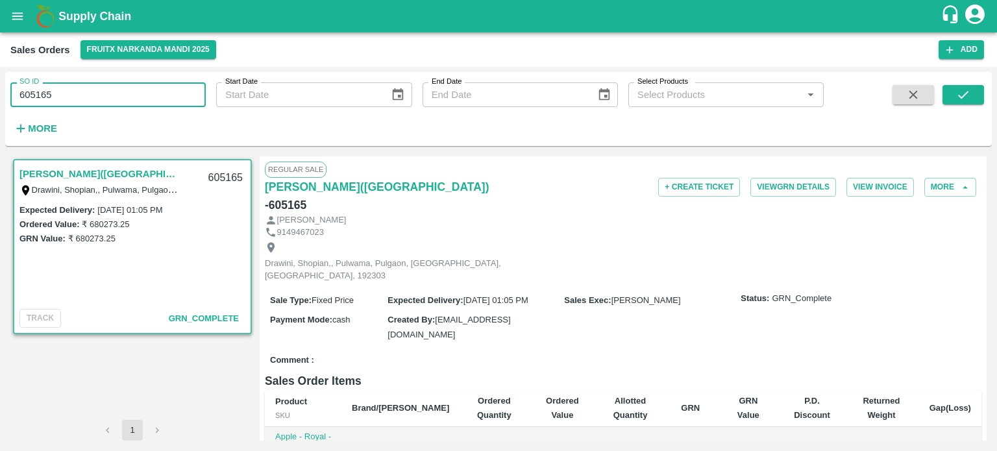
drag, startPoint x: 47, startPoint y: 93, endPoint x: 140, endPoint y: 101, distance: 93.8
click at [140, 101] on input "605165" at bounding box center [107, 94] width 195 height 25
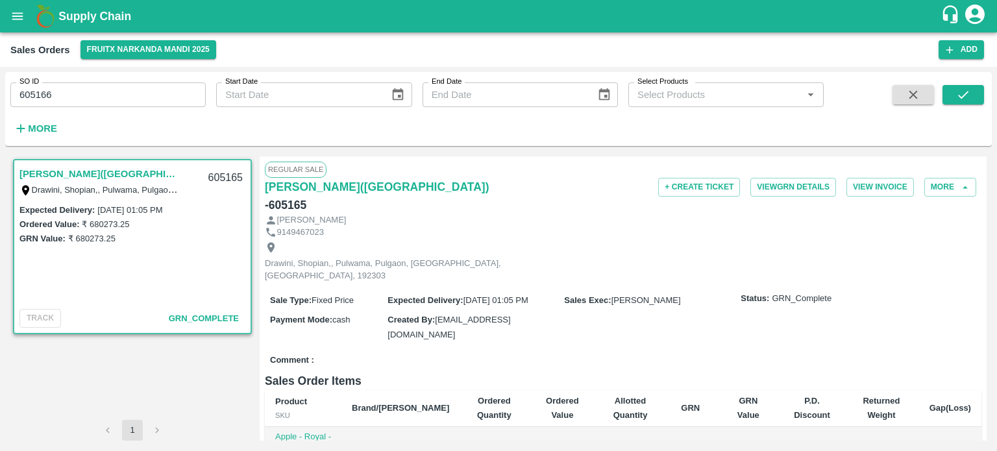
click at [985, 95] on div "SO ID 605166 SO ID Start Date Start Date End Date End Date Select Products Sele…" at bounding box center [498, 109] width 987 height 64
click at [984, 95] on div "SO ID 605166 SO ID Start Date Start Date End Date End Date Select Products Sele…" at bounding box center [498, 109] width 987 height 64
click at [982, 95] on button "submit" at bounding box center [964, 94] width 42 height 19
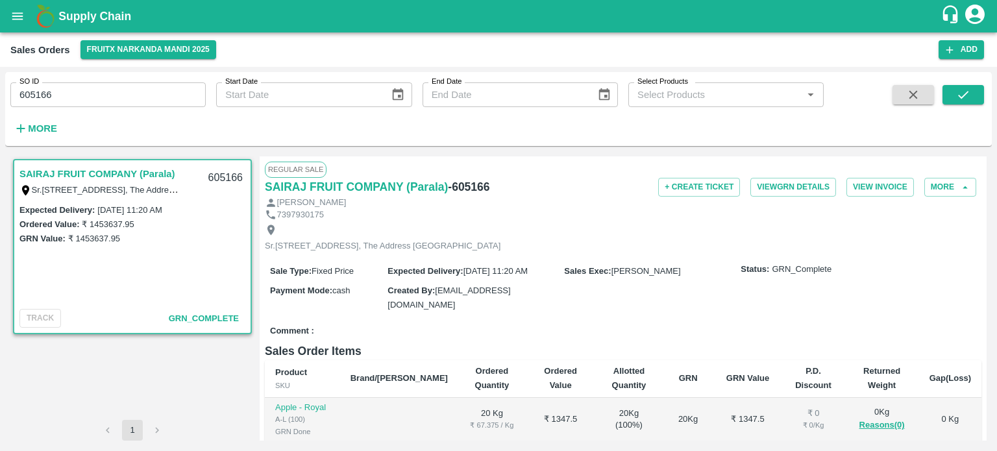
drag, startPoint x: 42, startPoint y: 88, endPoint x: 180, endPoint y: 108, distance: 140.5
click at [180, 108] on div "SO ID 605166 SO ID Start Date Start Date End Date End Date Select Products Sele…" at bounding box center [412, 106] width 824 height 68
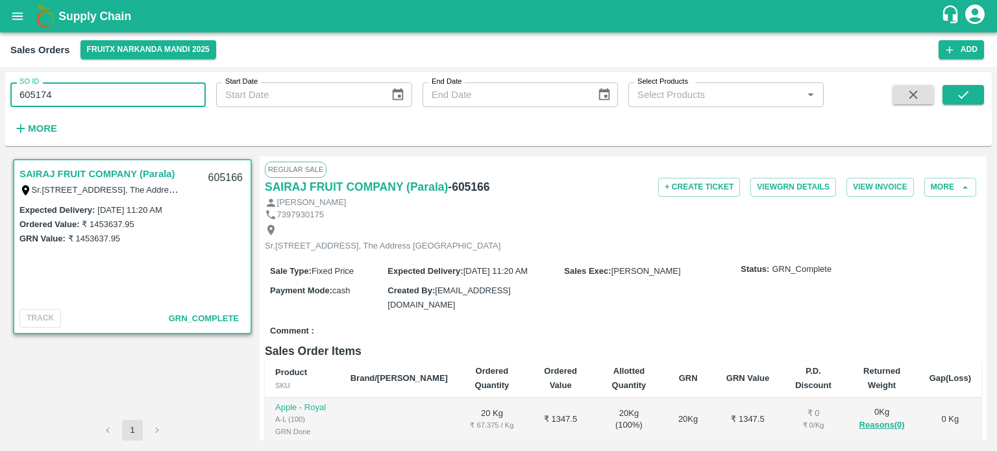
click at [181, 103] on input "605174" at bounding box center [107, 94] width 195 height 25
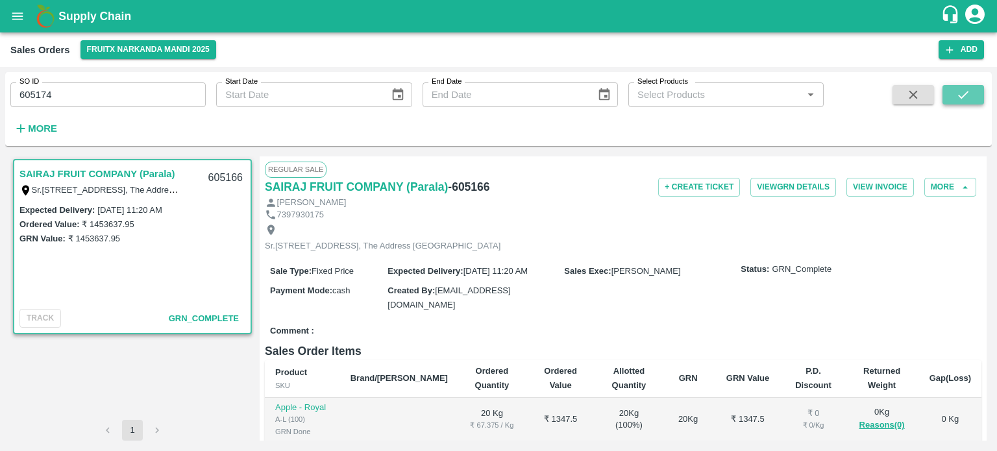
click at [954, 95] on button "submit" at bounding box center [964, 94] width 42 height 19
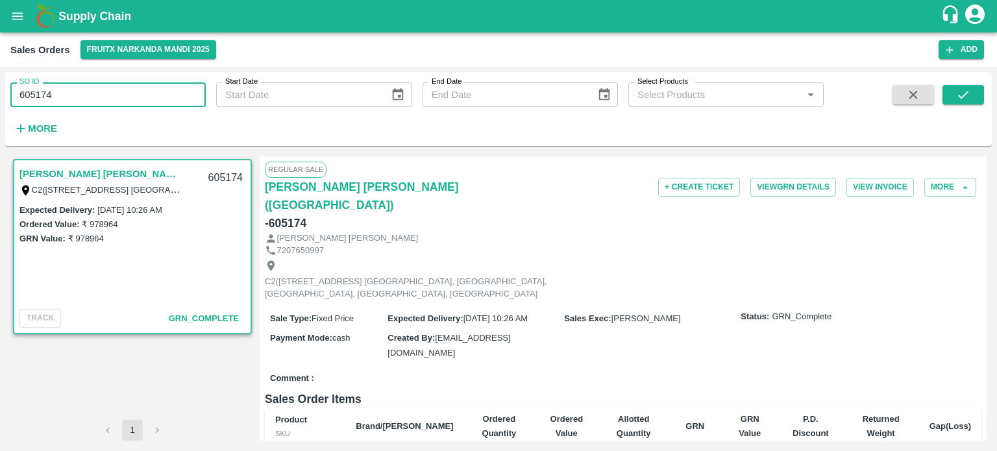
drag, startPoint x: 42, startPoint y: 92, endPoint x: 157, endPoint y: 93, distance: 115.6
click at [156, 93] on input "605174" at bounding box center [107, 94] width 195 height 25
click at [158, 87] on input "605138" at bounding box center [107, 94] width 195 height 25
click at [982, 94] on button "submit" at bounding box center [964, 94] width 42 height 19
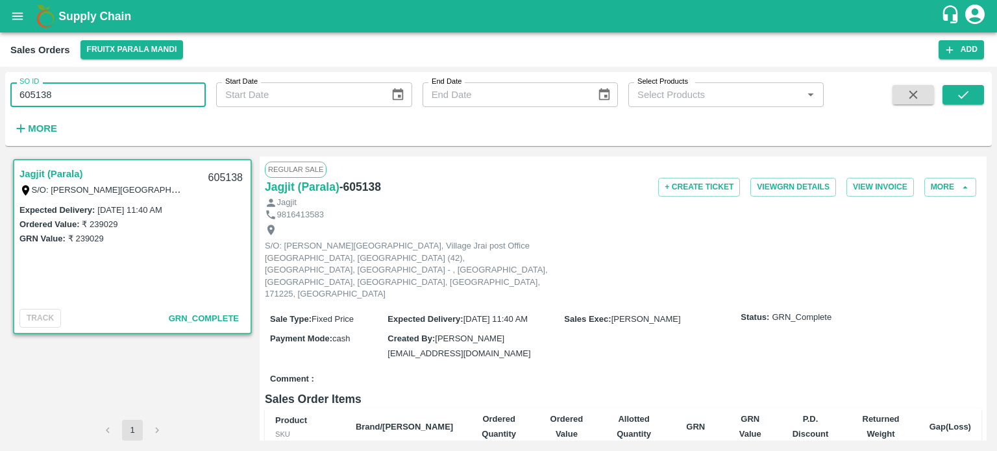
drag, startPoint x: 42, startPoint y: 95, endPoint x: 180, endPoint y: 95, distance: 138.3
click at [186, 106] on input "605138" at bounding box center [107, 94] width 195 height 25
click at [180, 95] on input "605172" at bounding box center [107, 94] width 195 height 25
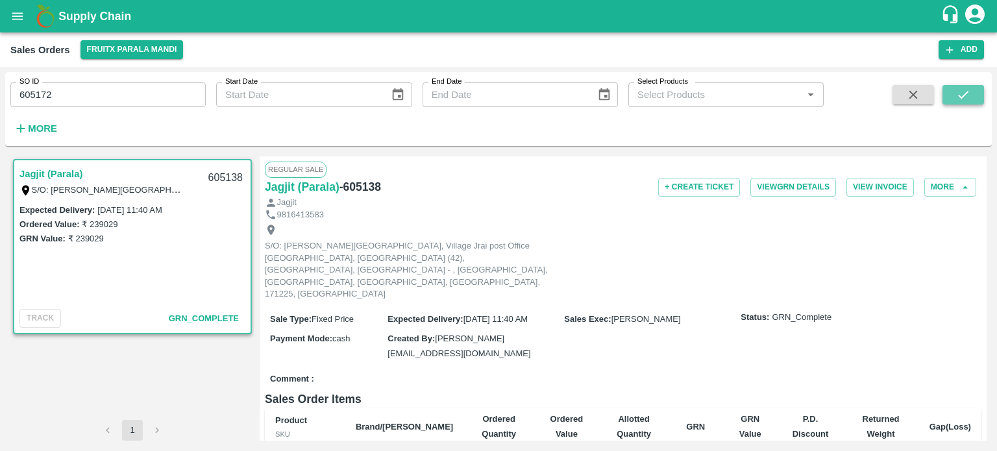
click at [974, 101] on button "submit" at bounding box center [964, 94] width 42 height 19
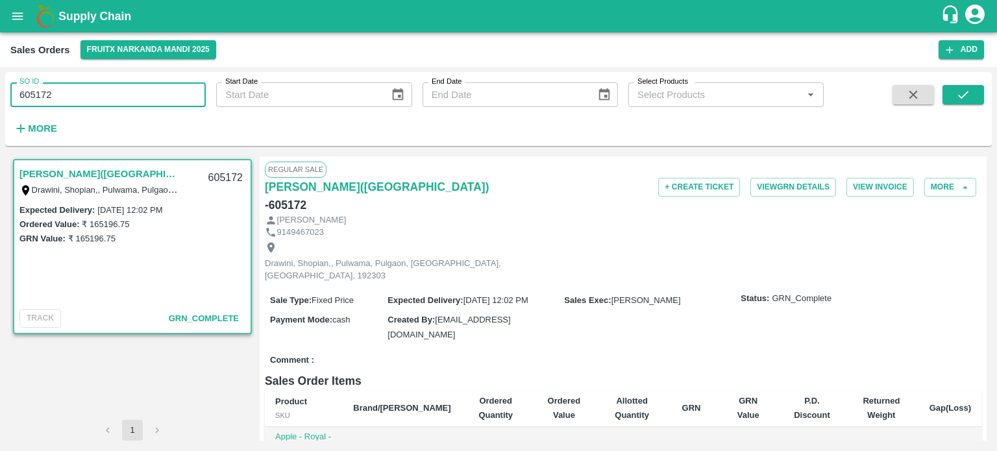
drag, startPoint x: 48, startPoint y: 94, endPoint x: 127, endPoint y: 89, distance: 79.4
click at [127, 89] on input "605172" at bounding box center [107, 94] width 195 height 25
click at [127, 89] on input "605173" at bounding box center [107, 94] width 195 height 25
click at [962, 100] on icon "submit" at bounding box center [963, 95] width 14 height 14
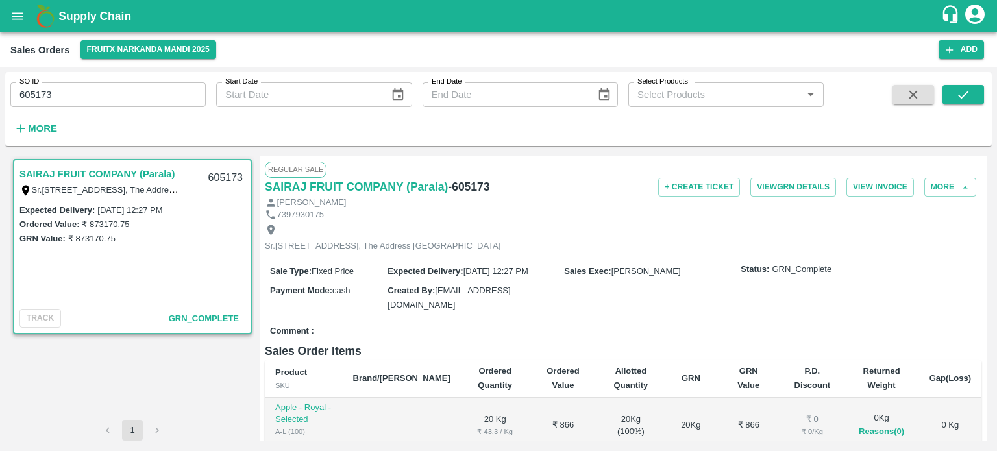
drag, startPoint x: 40, startPoint y: 95, endPoint x: 144, endPoint y: 97, distance: 103.9
click at [143, 97] on input "605173" at bounding box center [107, 94] width 195 height 25
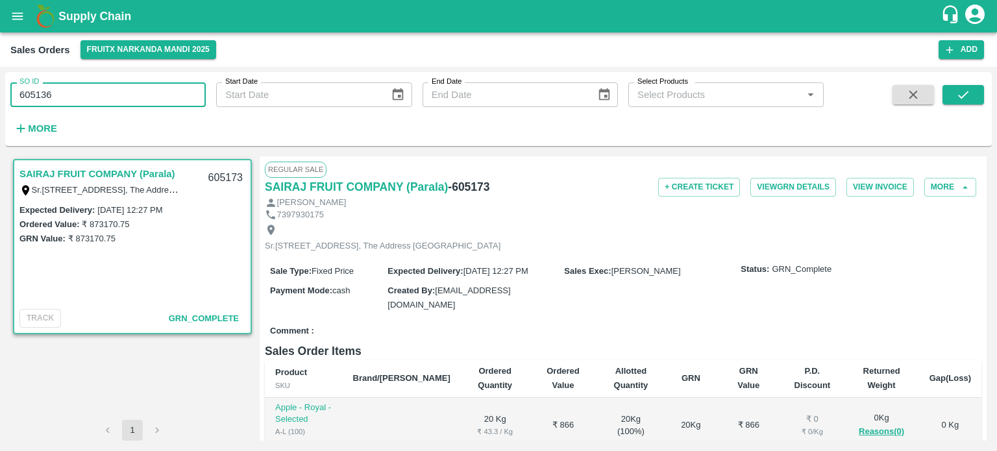
click at [124, 90] on input "605136" at bounding box center [107, 94] width 195 height 25
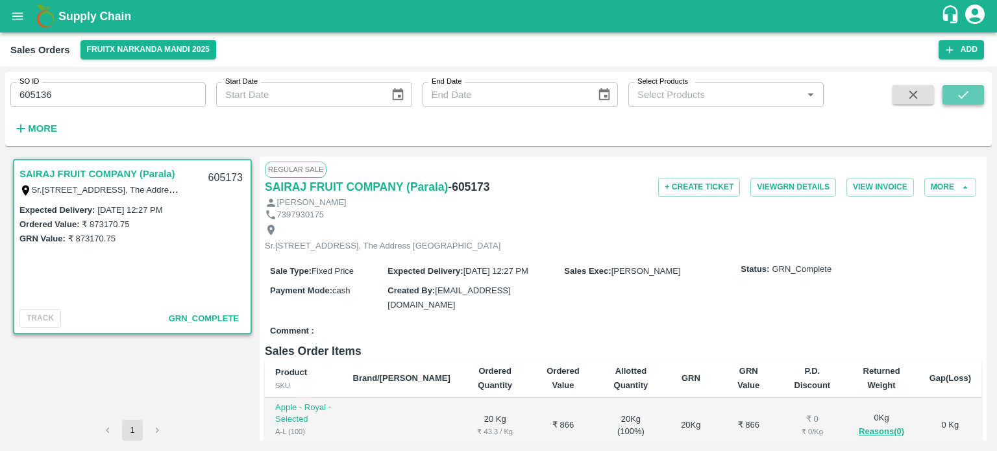
click at [977, 95] on button "submit" at bounding box center [964, 94] width 42 height 19
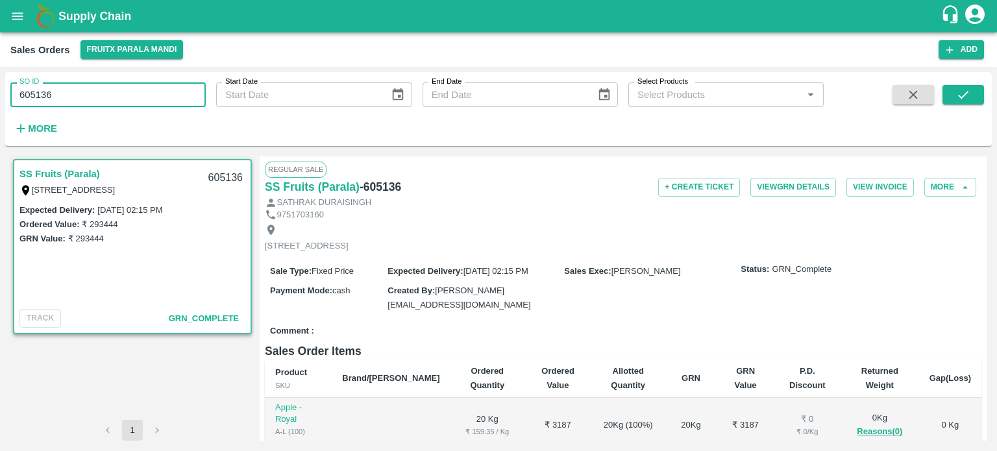
drag, startPoint x: 39, startPoint y: 90, endPoint x: 106, endPoint y: 87, distance: 67.6
click at [104, 90] on input "605136" at bounding box center [107, 94] width 195 height 25
click at [93, 101] on input "605175" at bounding box center [107, 94] width 195 height 25
click at [959, 98] on icon "submit" at bounding box center [963, 95] width 14 height 14
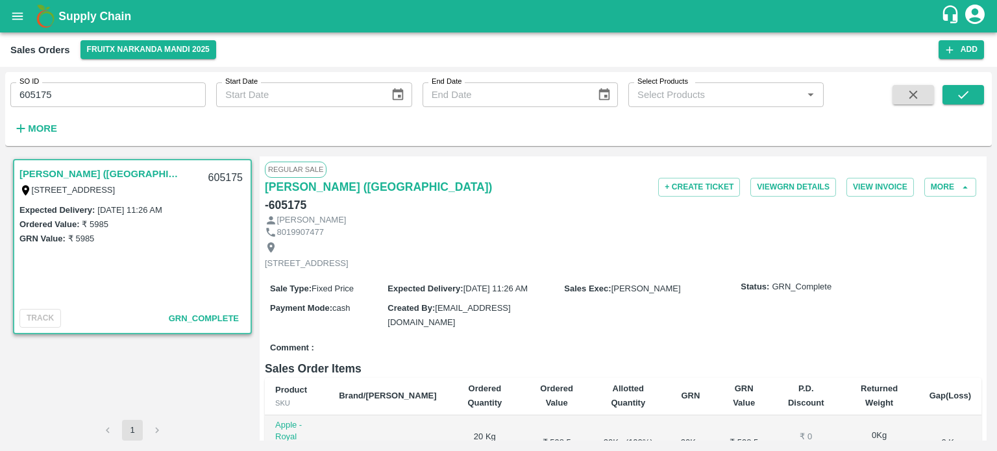
click at [138, 103] on input "605175" at bounding box center [107, 94] width 195 height 25
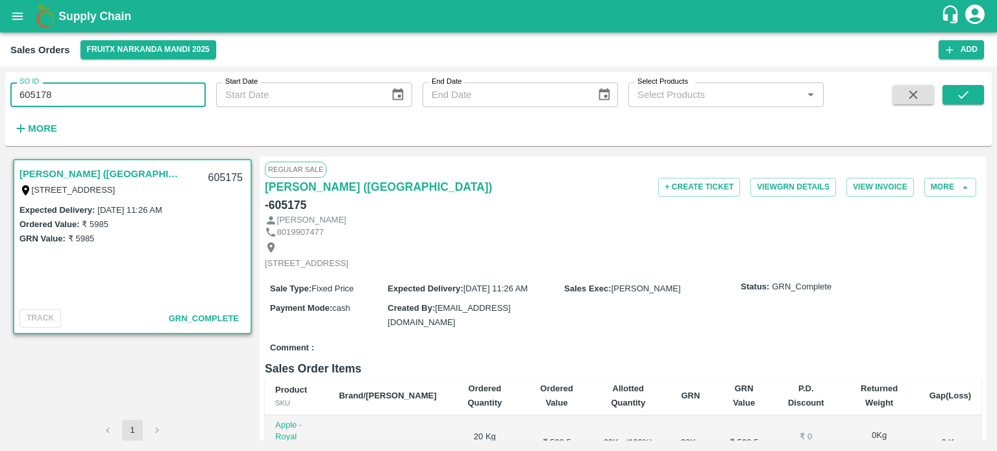
click at [138, 103] on input "605178" at bounding box center [107, 94] width 195 height 25
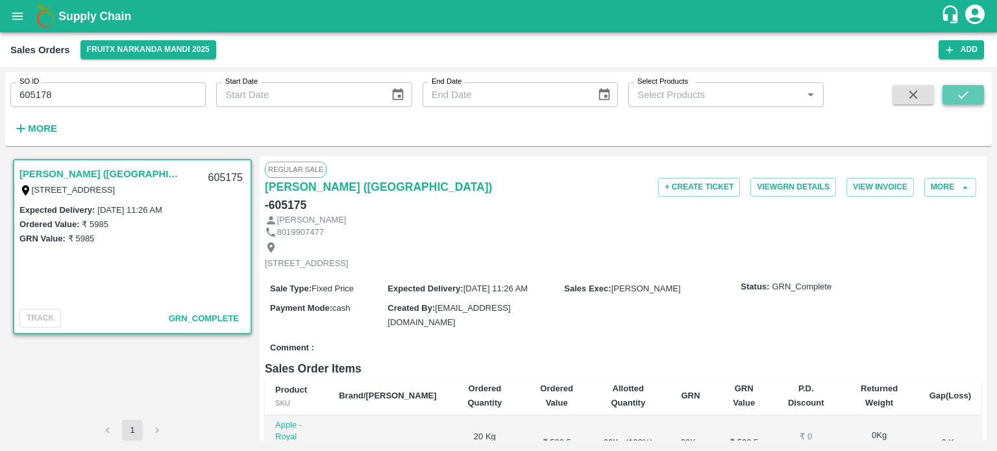
click at [960, 99] on icon "submit" at bounding box center [963, 95] width 14 height 14
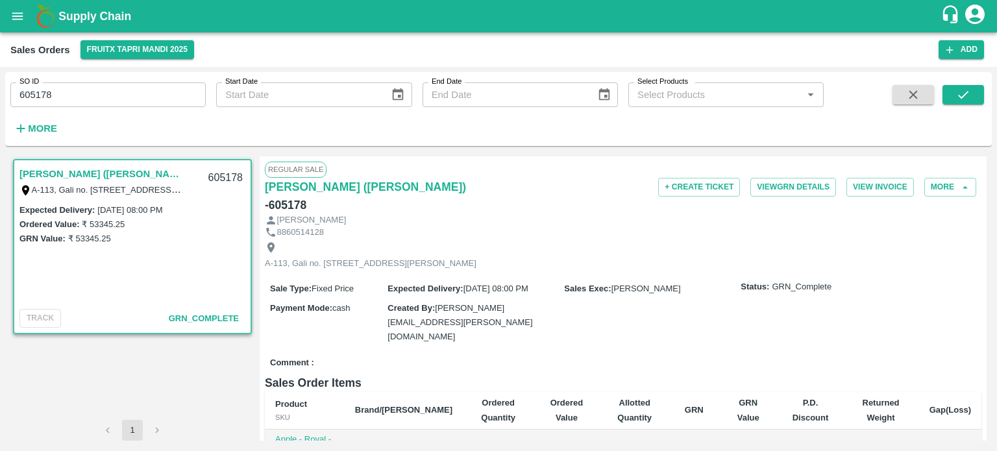
click at [93, 95] on input "605178" at bounding box center [107, 94] width 195 height 25
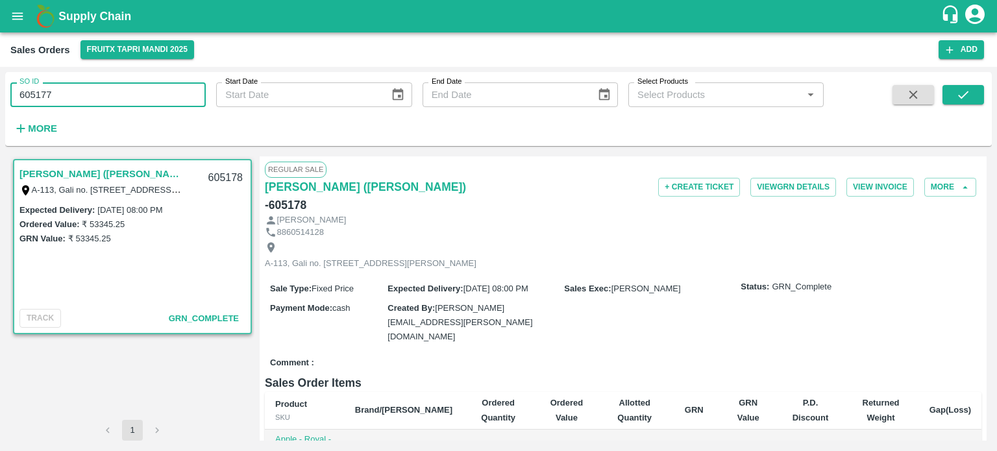
click at [140, 93] on input "605177" at bounding box center [107, 94] width 195 height 25
click at [948, 95] on button "submit" at bounding box center [964, 94] width 42 height 19
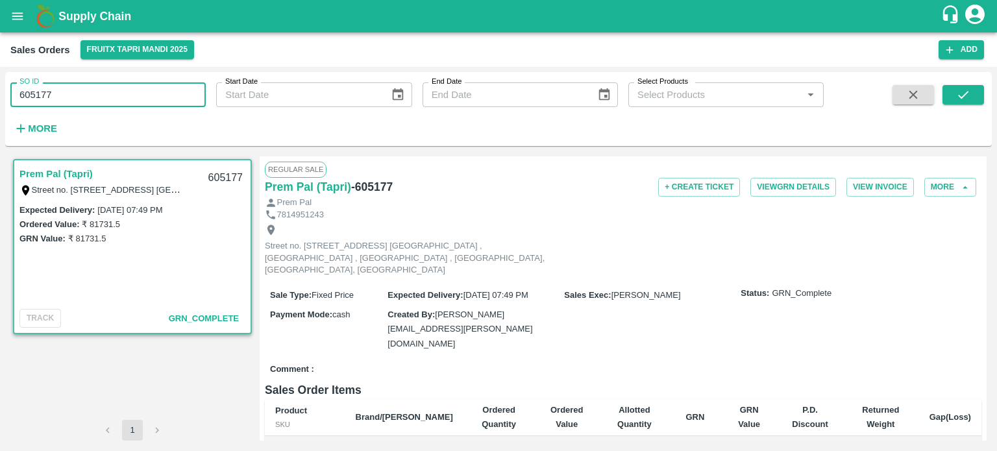
click at [96, 88] on input "605177" at bounding box center [107, 94] width 195 height 25
click at [96, 88] on input "605179" at bounding box center [107, 94] width 195 height 25
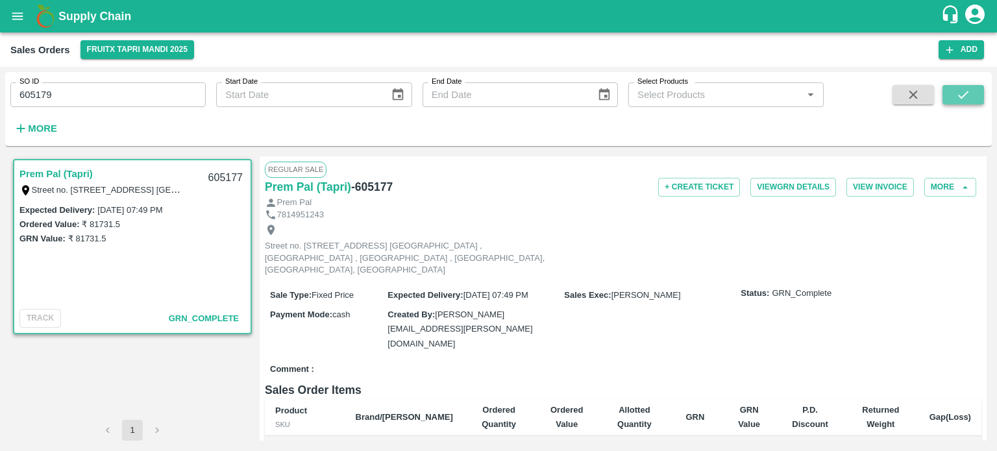
click at [955, 90] on button "submit" at bounding box center [964, 94] width 42 height 19
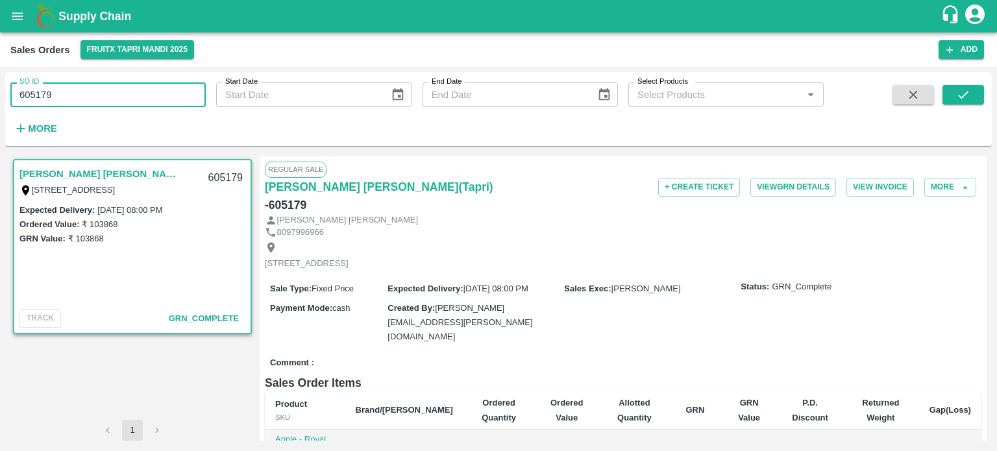
drag, startPoint x: 128, startPoint y: 97, endPoint x: 135, endPoint y: 96, distance: 7.2
click at [135, 96] on input "605179" at bounding box center [107, 94] width 195 height 25
click at [135, 93] on input "605180" at bounding box center [107, 94] width 195 height 25
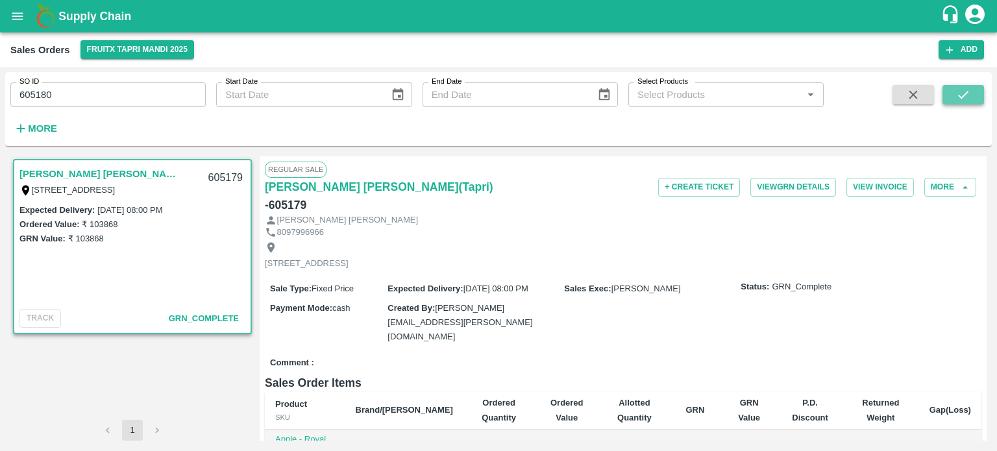
click at [967, 101] on icon "submit" at bounding box center [963, 95] width 14 height 14
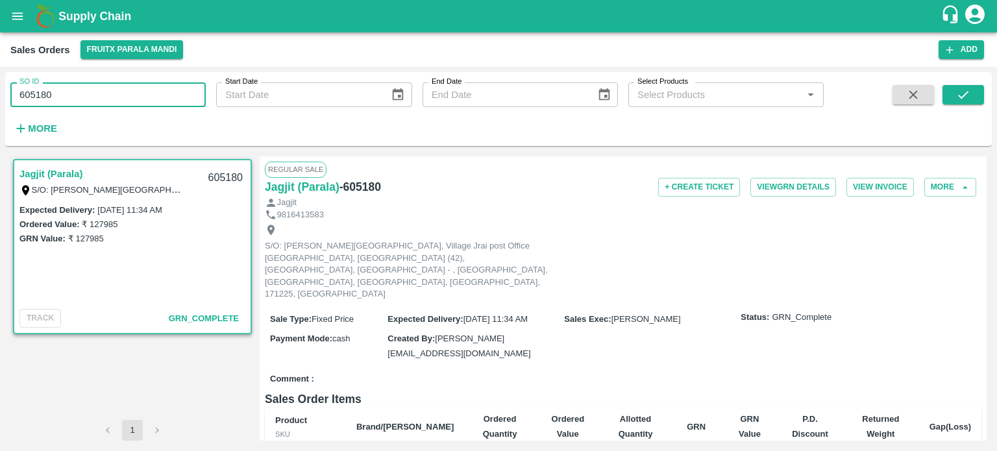
drag, startPoint x: 40, startPoint y: 90, endPoint x: 132, endPoint y: 99, distance: 91.9
click at [132, 102] on input "605180" at bounding box center [107, 94] width 195 height 25
click at [127, 95] on input "605170" at bounding box center [107, 94] width 195 height 25
type input "605170"
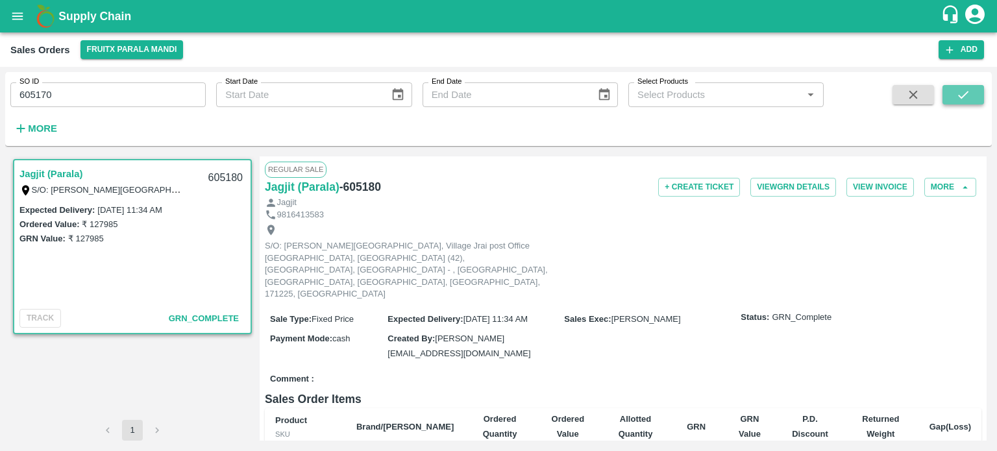
click at [981, 99] on button "submit" at bounding box center [964, 94] width 42 height 19
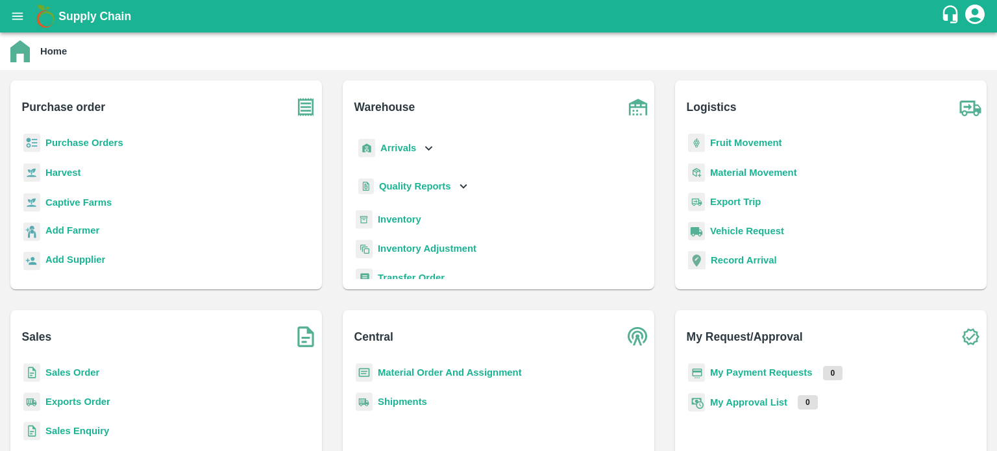
click at [79, 398] on b "Exports Order" at bounding box center [77, 402] width 65 height 10
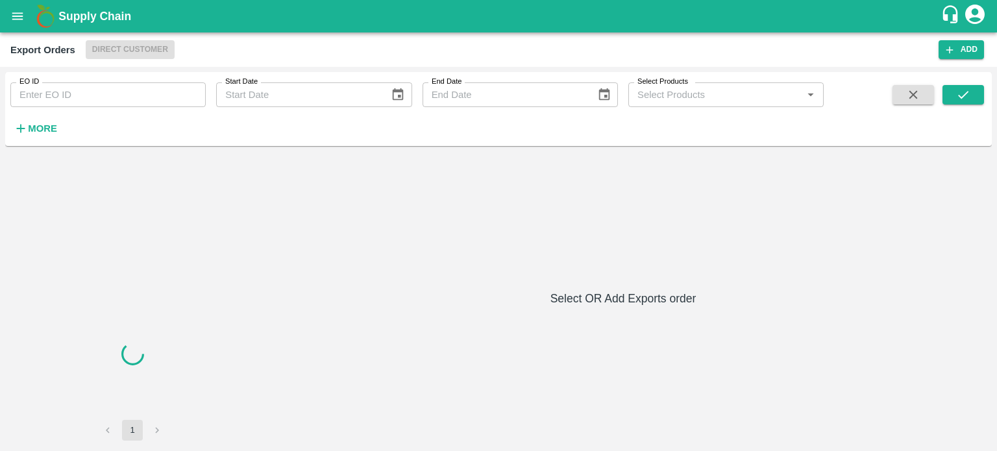
click at [166, 100] on input "EO ID" at bounding box center [107, 94] width 195 height 25
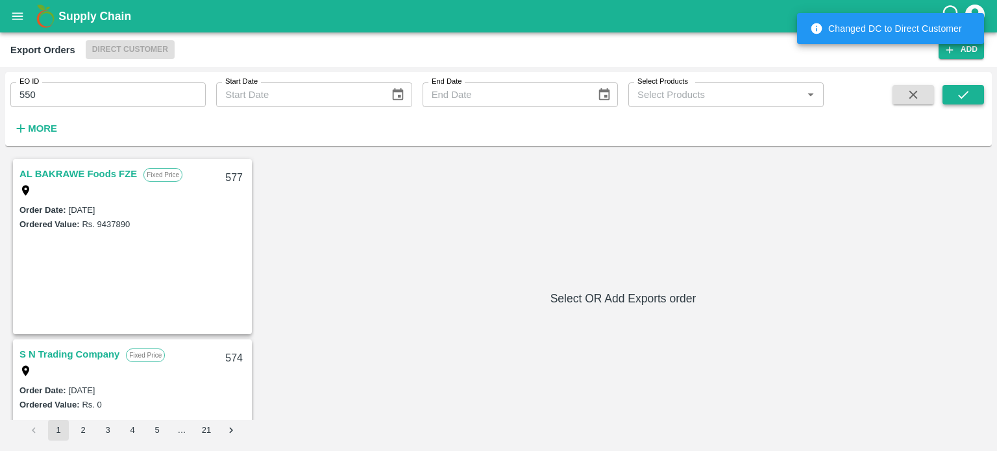
drag, startPoint x: 940, startPoint y: 105, endPoint x: 946, endPoint y: 101, distance: 7.0
click at [945, 101] on div at bounding box center [943, 111] width 81 height 53
click at [945, 101] on button "submit" at bounding box center [964, 94] width 42 height 19
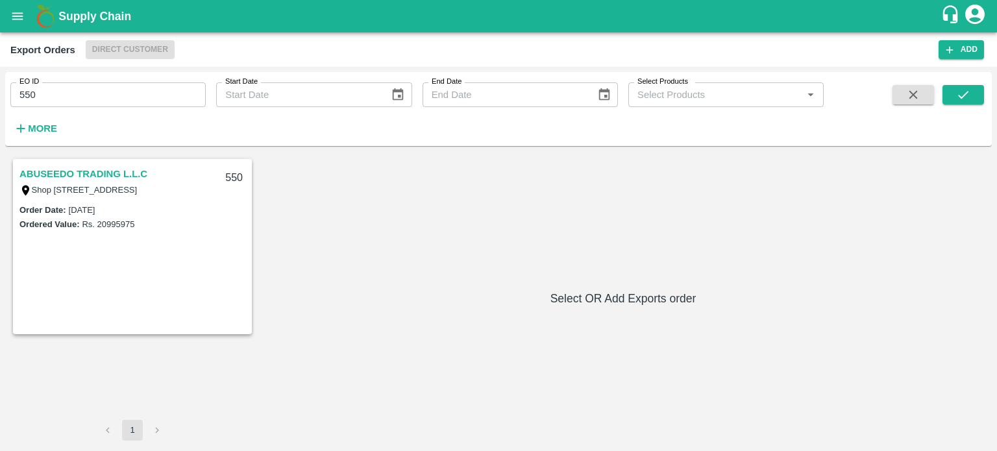
click at [84, 166] on link "ABUSEEDO TRADING L.L.C" at bounding box center [83, 174] width 128 height 17
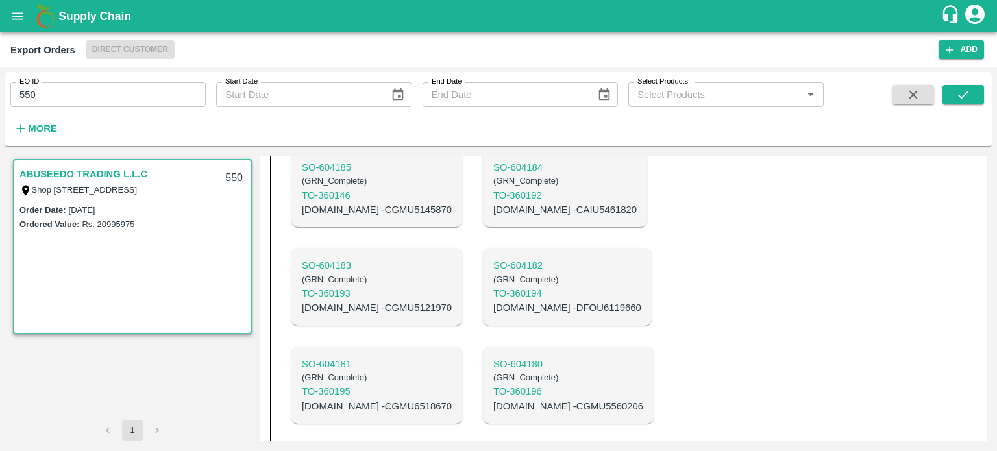
scroll to position [1248, 0]
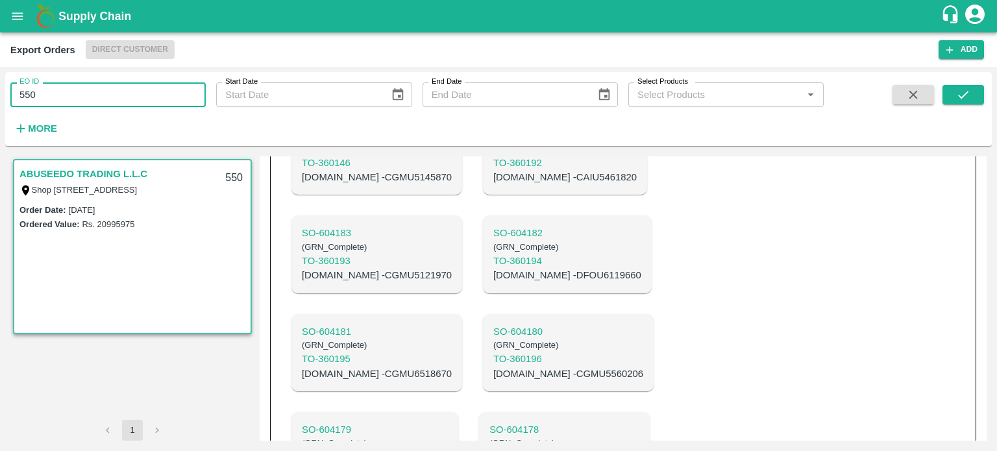
click at [125, 84] on input "550" at bounding box center [107, 94] width 195 height 25
type input "551"
click at [965, 95] on icon "submit" at bounding box center [963, 95] width 10 height 8
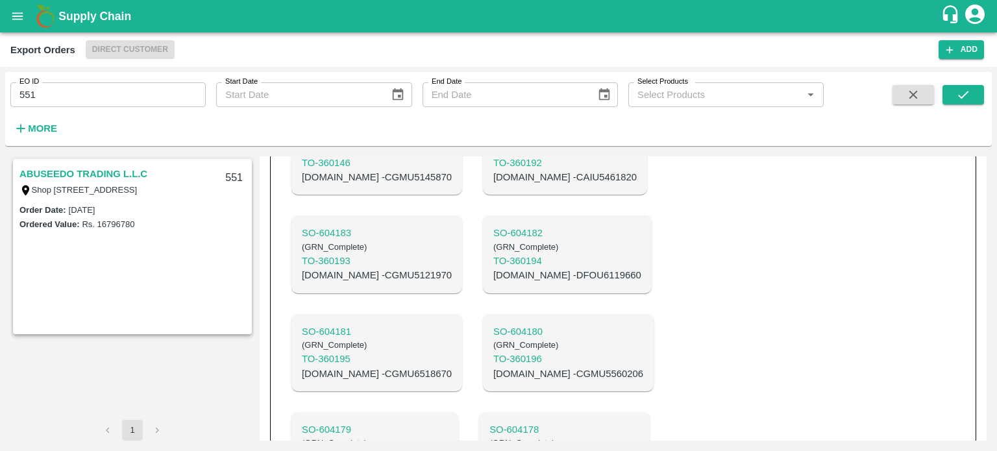
click at [143, 168] on link "ABUSEEDO TRADING L.L.C" at bounding box center [83, 174] width 128 height 17
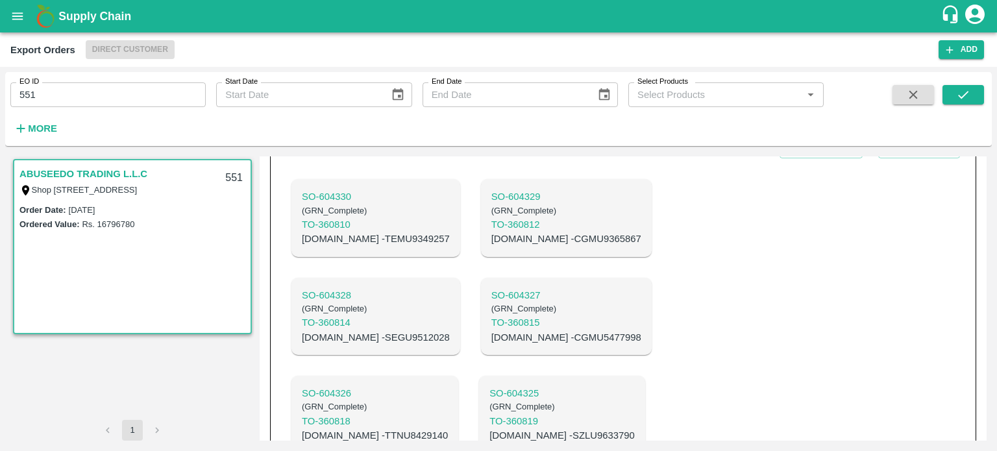
scroll to position [953, 0]
